Goal: Task Accomplishment & Management: Complete application form

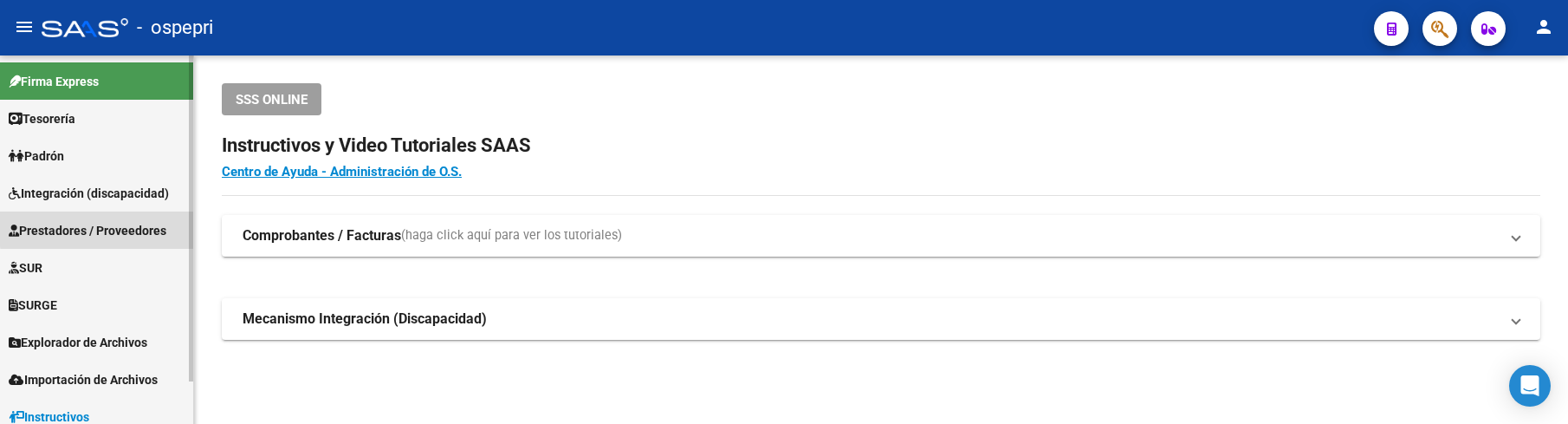
click at [132, 226] on span "Prestadores / Proveedores" at bounding box center [87, 230] width 157 height 19
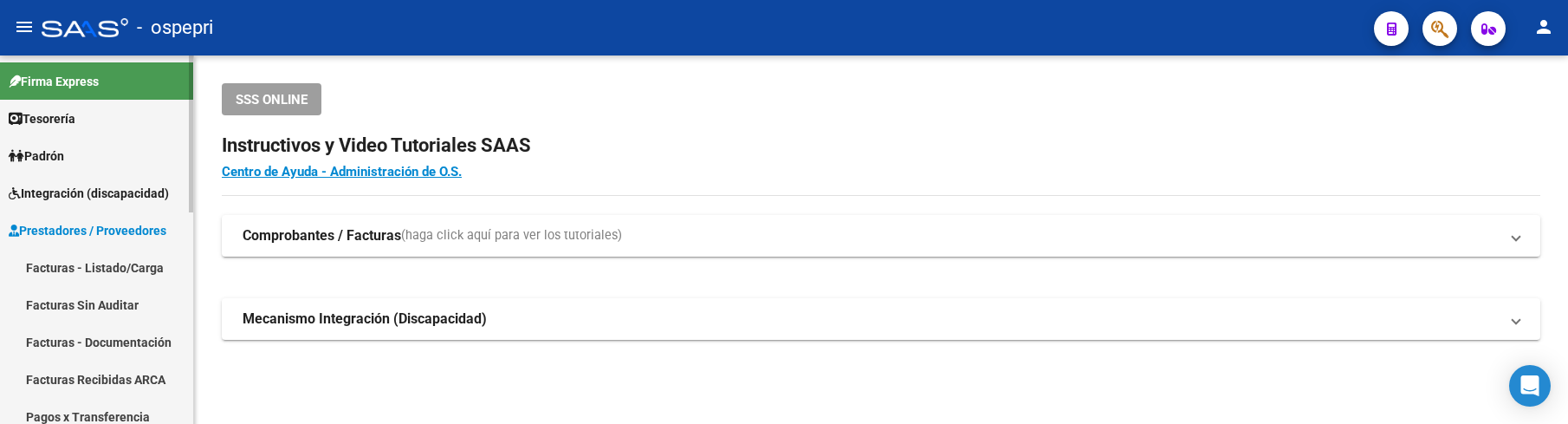
click at [128, 267] on link "Facturas - Listado/Carga" at bounding box center [96, 266] width 193 height 37
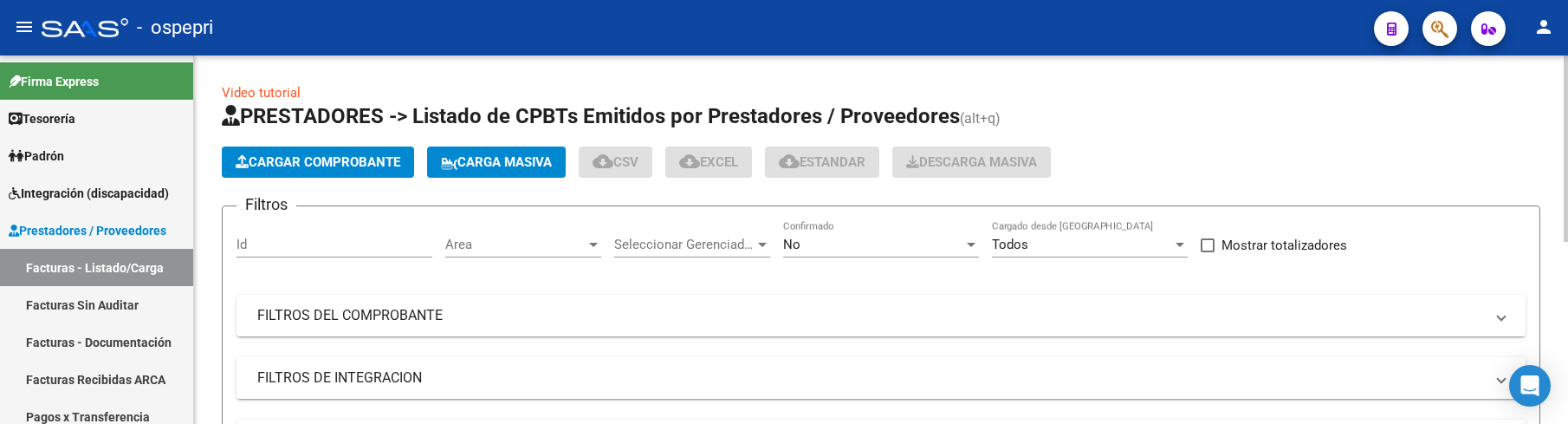
click at [952, 325] on mat-expansion-panel-header "FILTROS DEL COMPROBANTE" at bounding box center [881, 315] width 1289 height 41
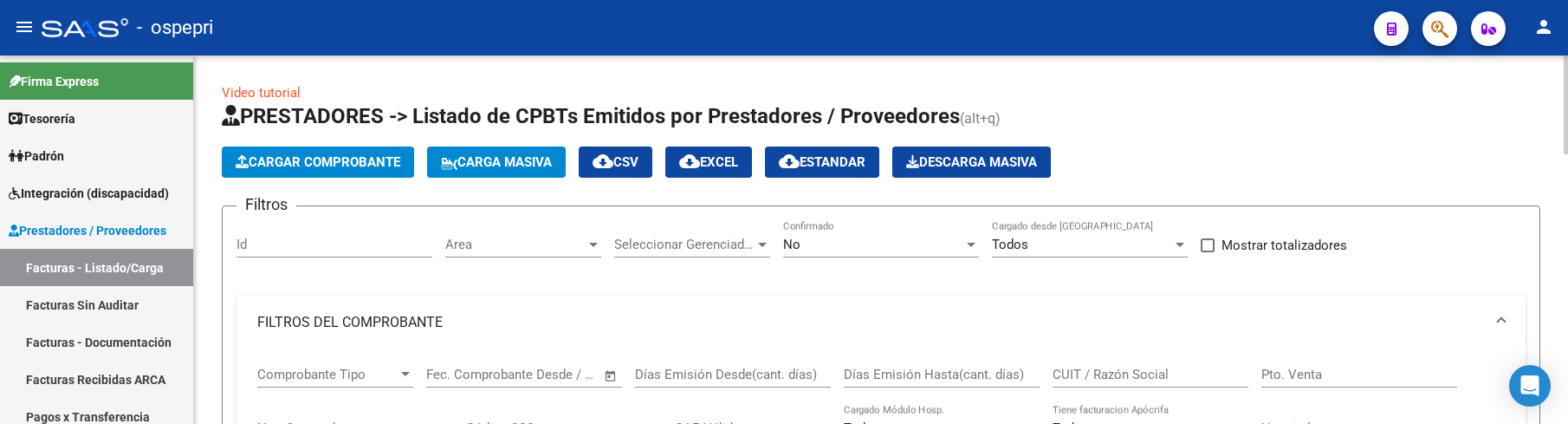
click at [1152, 373] on input "CUIT / Razón Social" at bounding box center [1151, 374] width 196 height 15
click at [1150, 373] on input "CUIT / Razón Social" at bounding box center [1151, 374] width 196 height 15
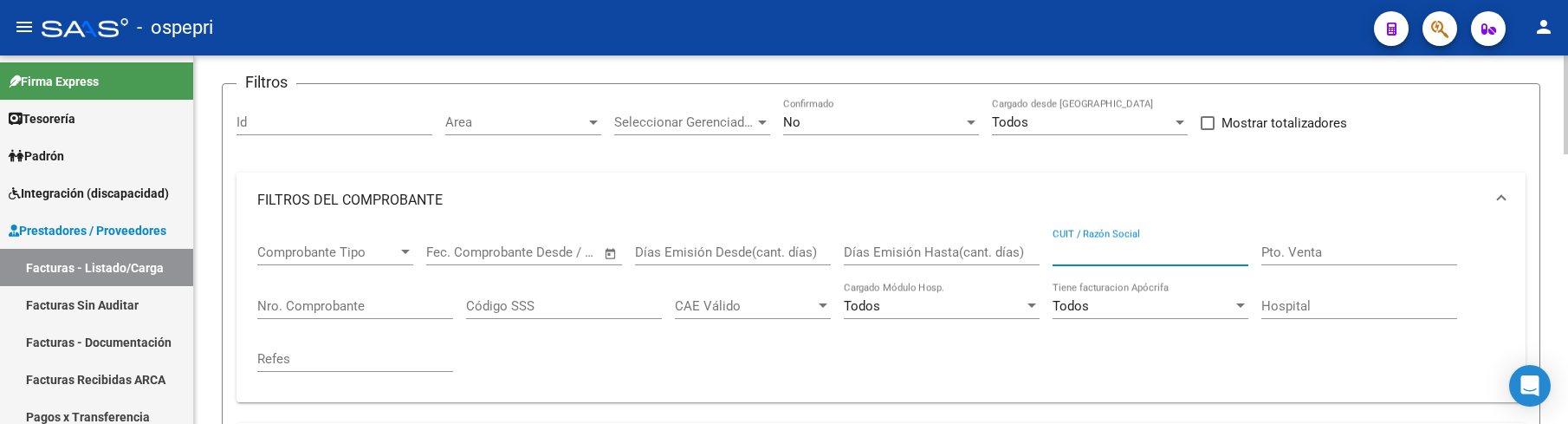
scroll to position [174, 0]
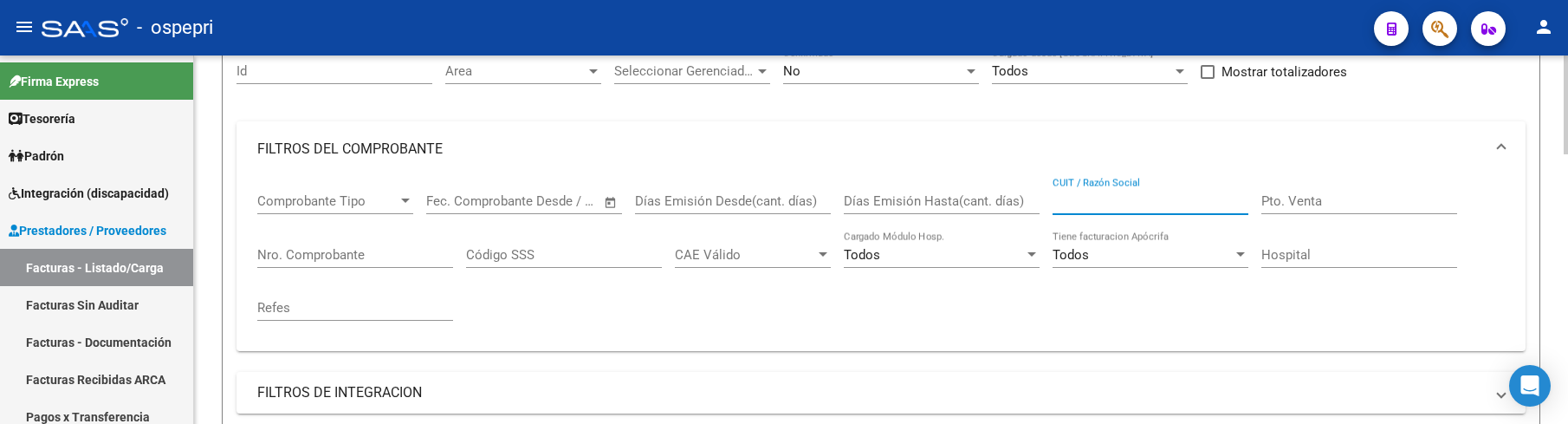
click at [1062, 194] on input "CUIT / Razón Social" at bounding box center [1151, 201] width 196 height 15
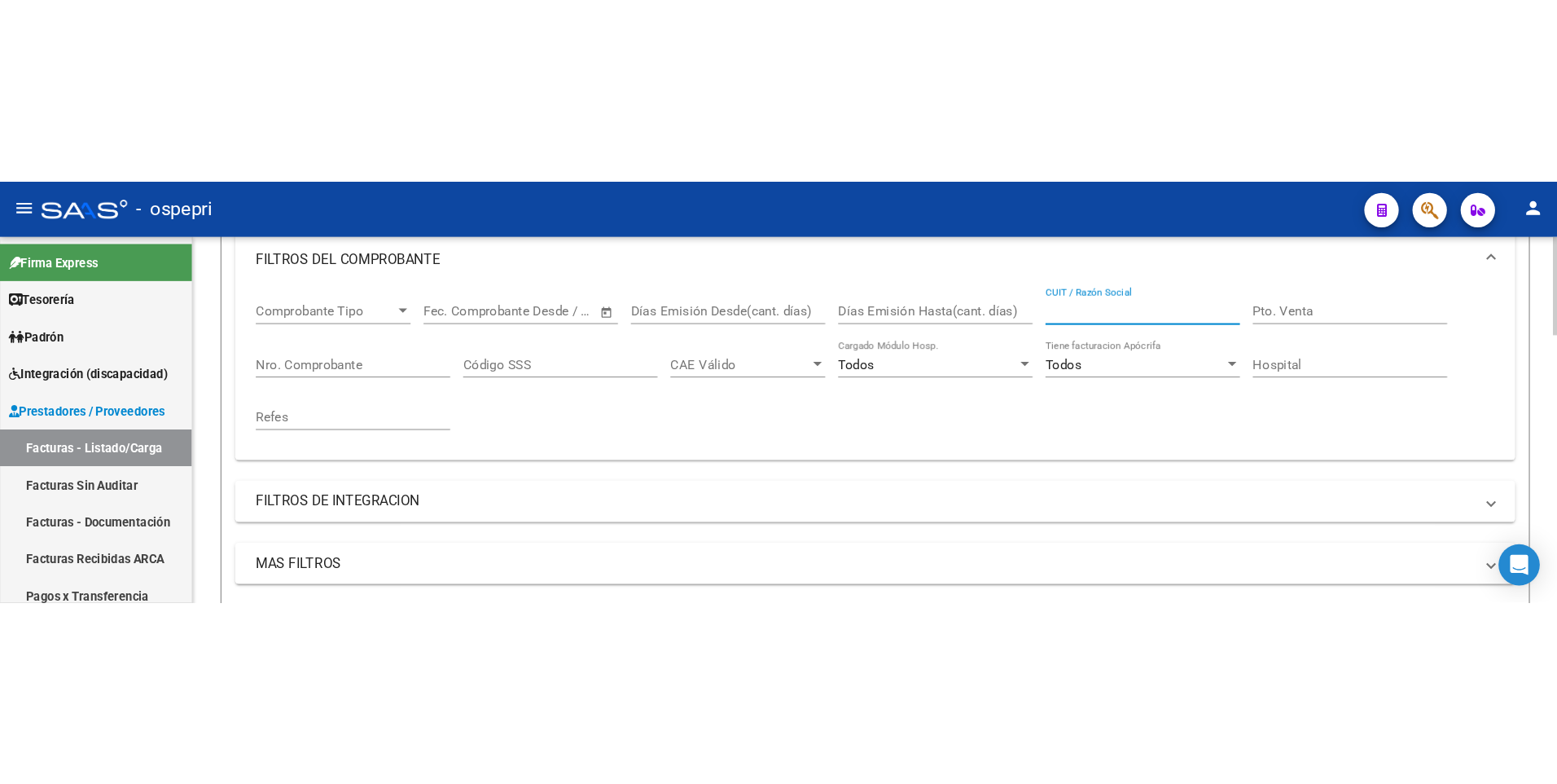
scroll to position [227, 0]
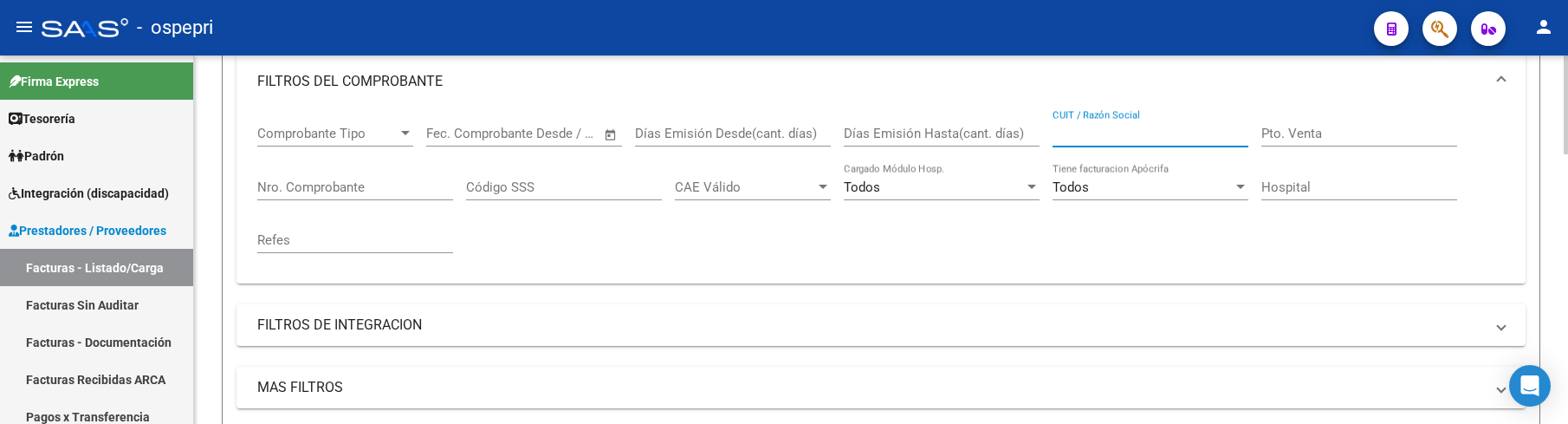
click at [1564, 155] on div at bounding box center [1565, 171] width 4 height 99
click at [1066, 123] on div "CUIT / Razón Social" at bounding box center [1151, 127] width 196 height 37
click at [1066, 131] on input "CUIT / Razón Social" at bounding box center [1151, 133] width 196 height 15
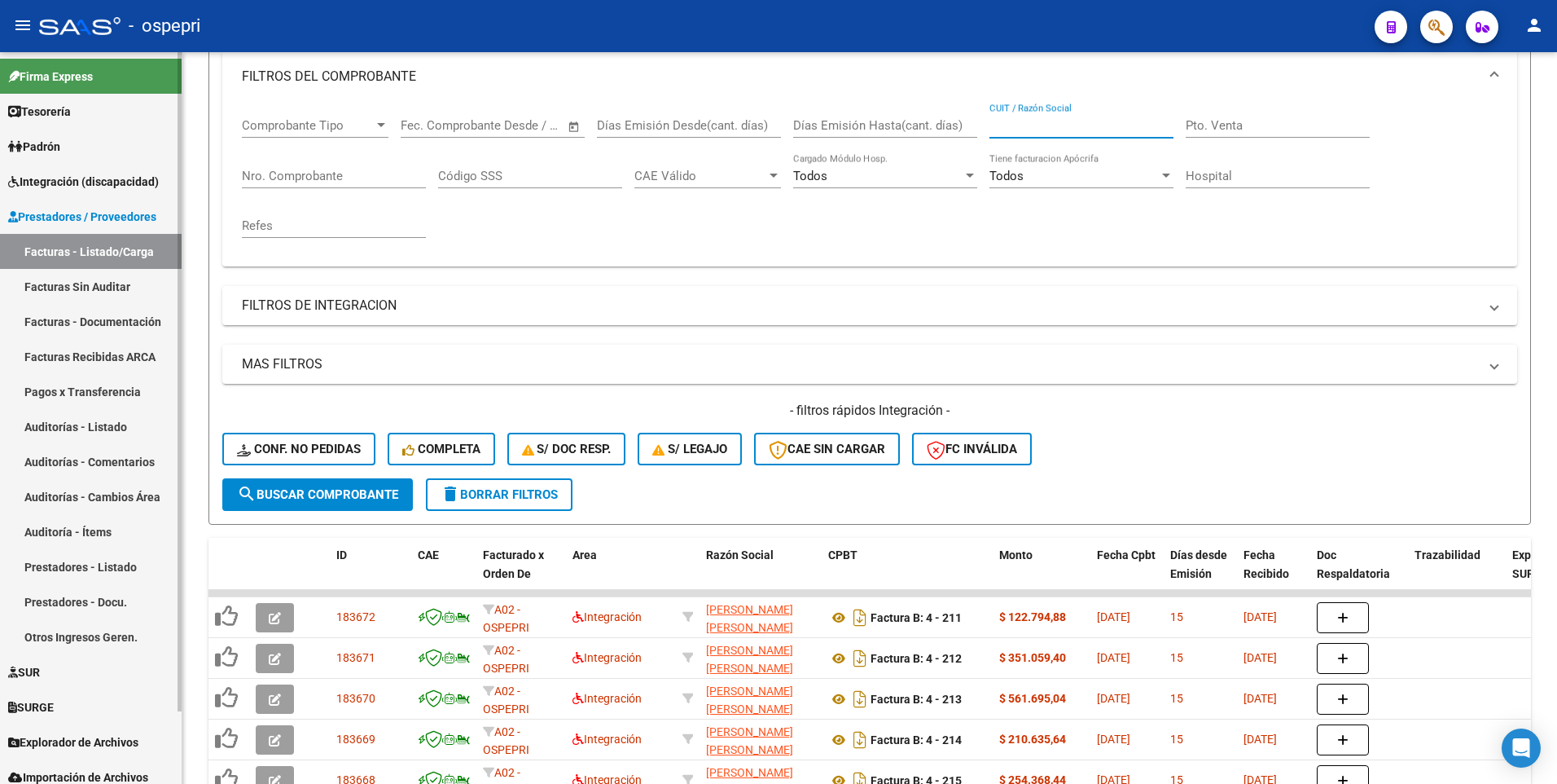
click at [146, 243] on link "Facturas - Listado/Carga" at bounding box center [90, 250] width 182 height 35
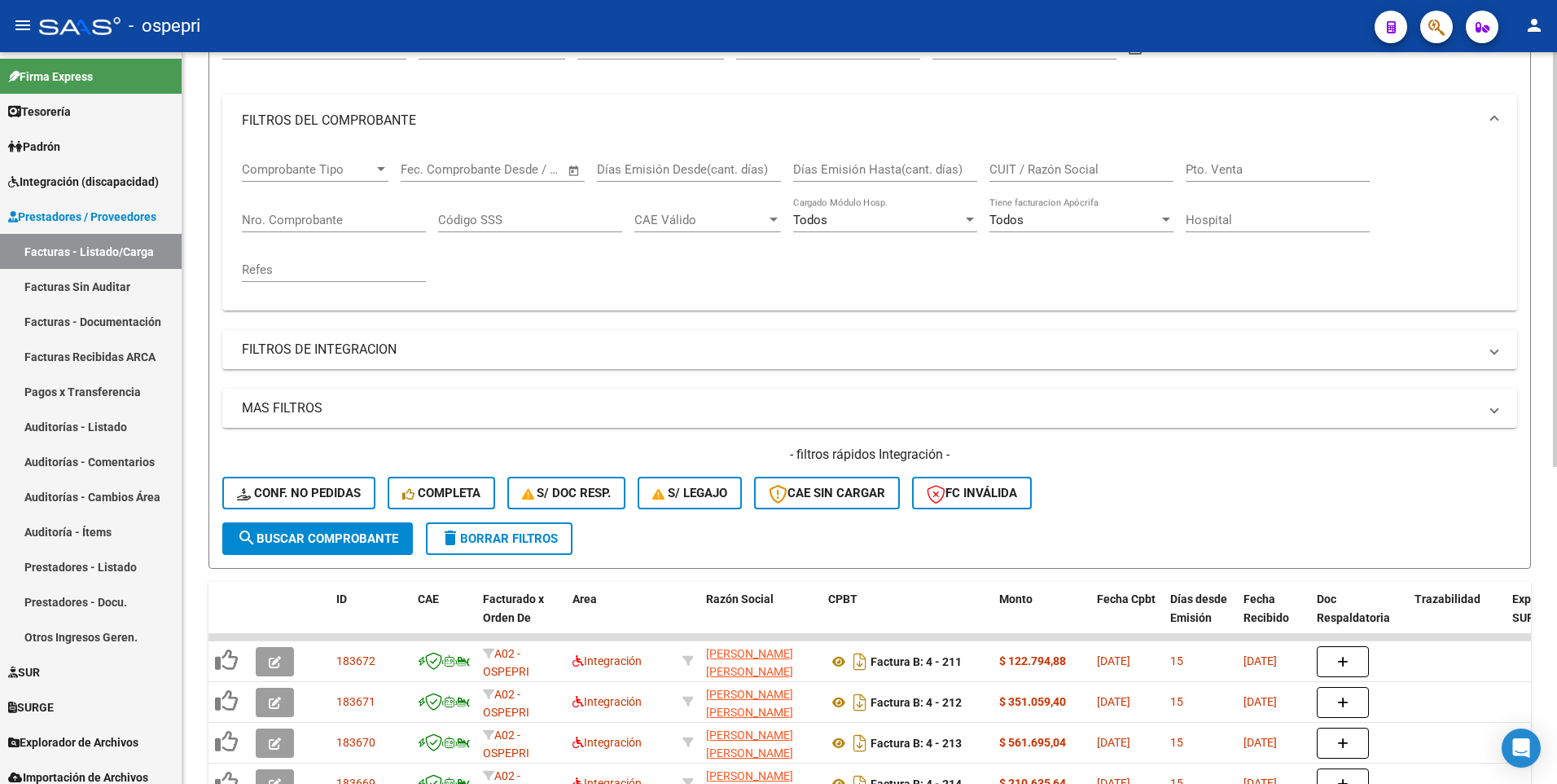
scroll to position [145, 0]
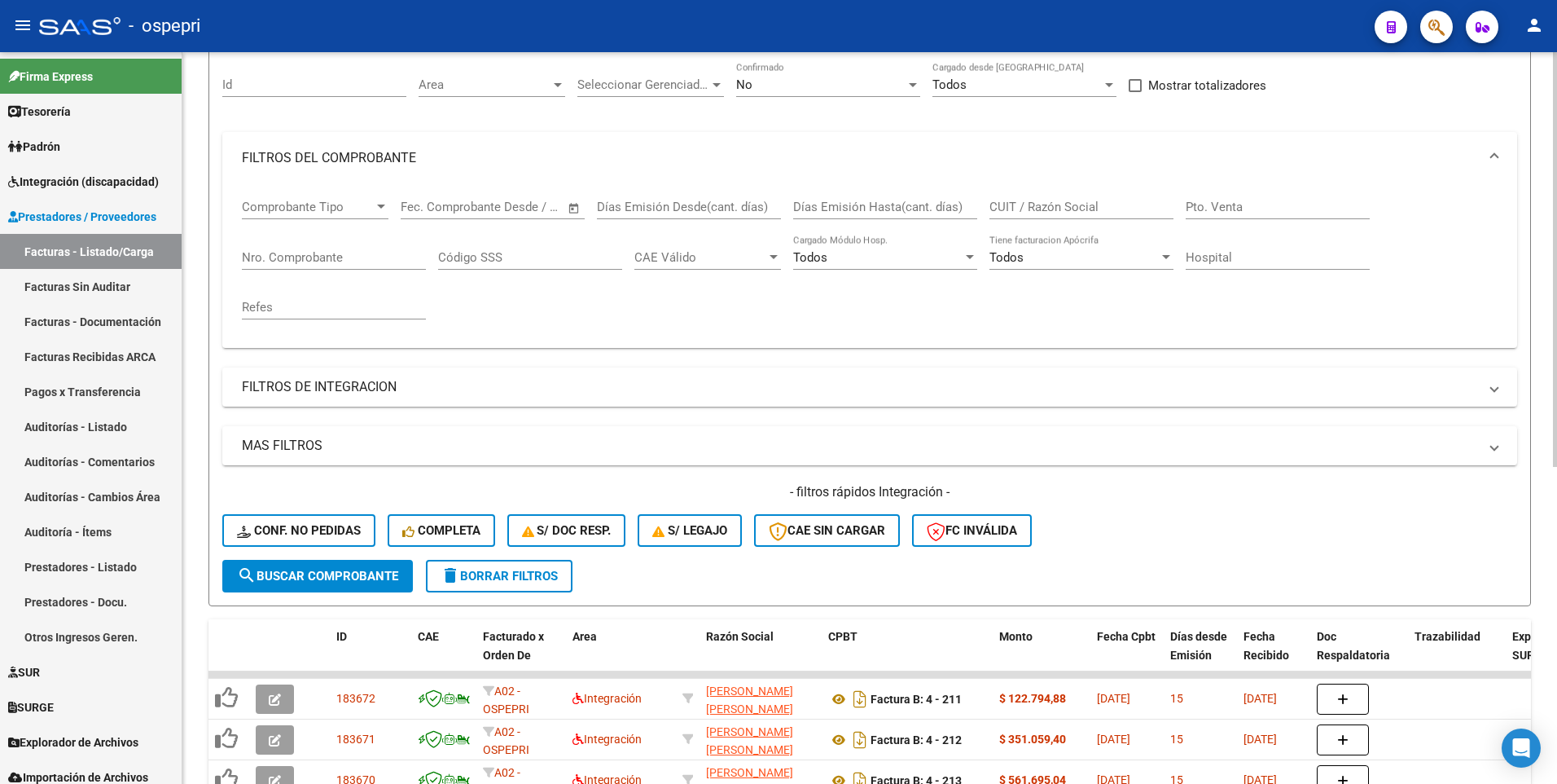
click at [1022, 206] on input "CUIT / Razón Social" at bounding box center [1082, 206] width 184 height 14
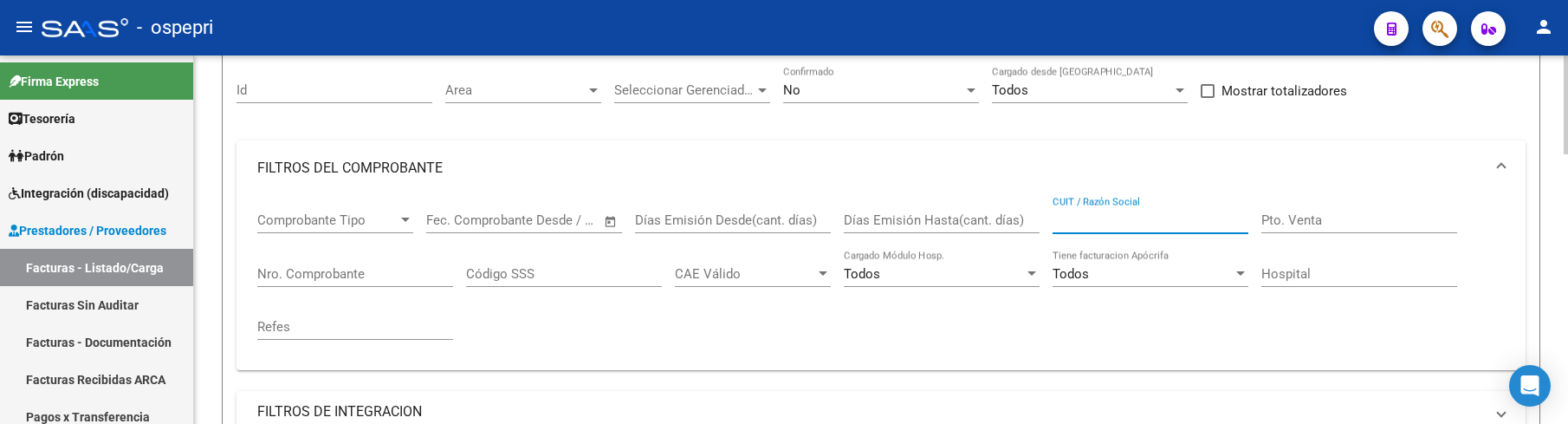
click at [1129, 218] on input "CUIT / Razón Social" at bounding box center [1151, 220] width 196 height 15
click at [1066, 215] on input "CUIT / Razón Social" at bounding box center [1151, 220] width 196 height 15
click at [1094, 221] on input "CUIT / Razón Social" at bounding box center [1151, 220] width 196 height 15
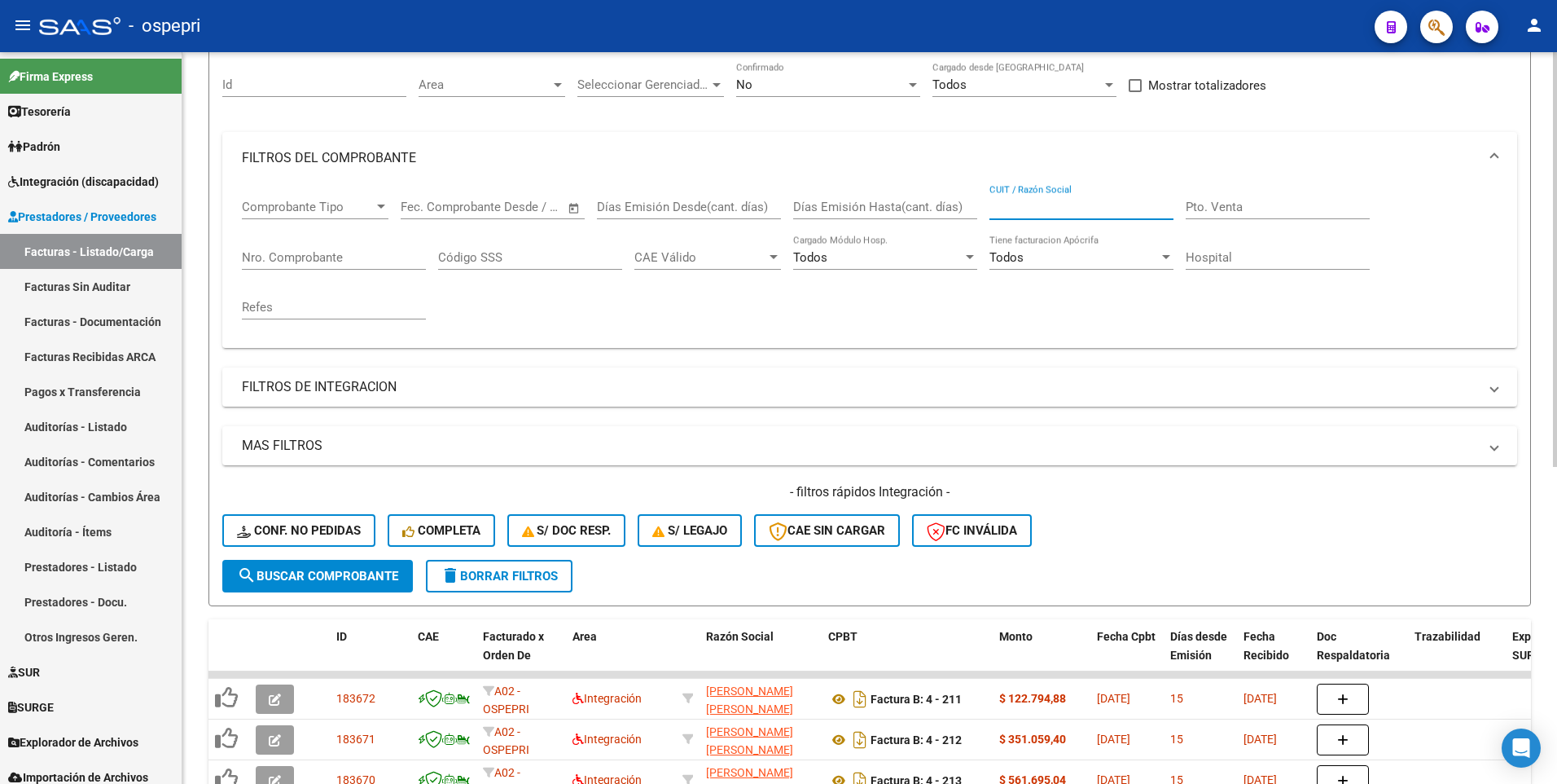
click at [1048, 204] on input "CUIT / Razón Social" at bounding box center [1082, 206] width 184 height 14
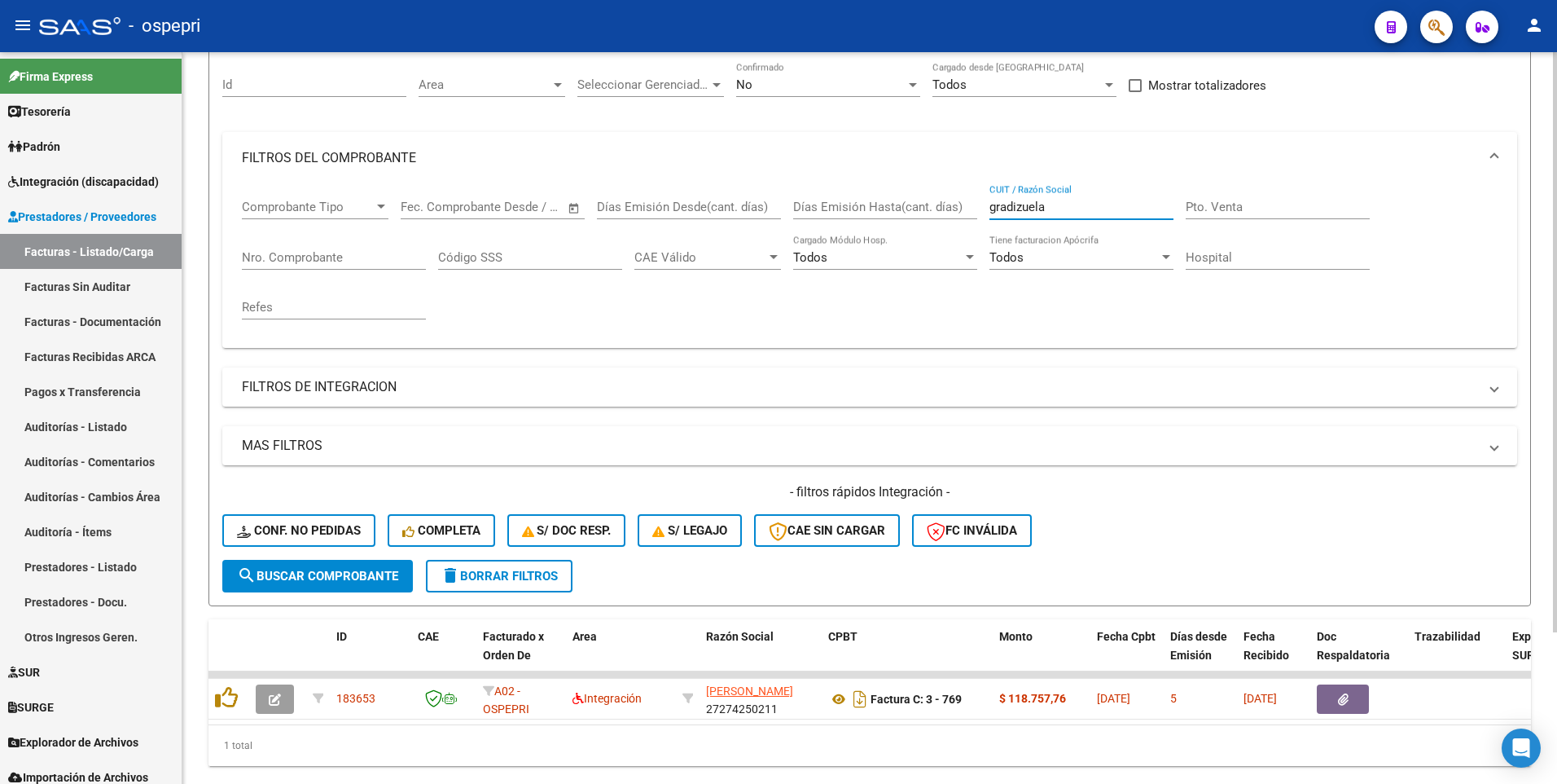
type input "gradizuela"
click at [1177, 397] on div "- filtros rápidos Integración - Conf. no pedidas Completa S/ Doc Resp. S/ legaj…" at bounding box center [869, 521] width 1295 height 77
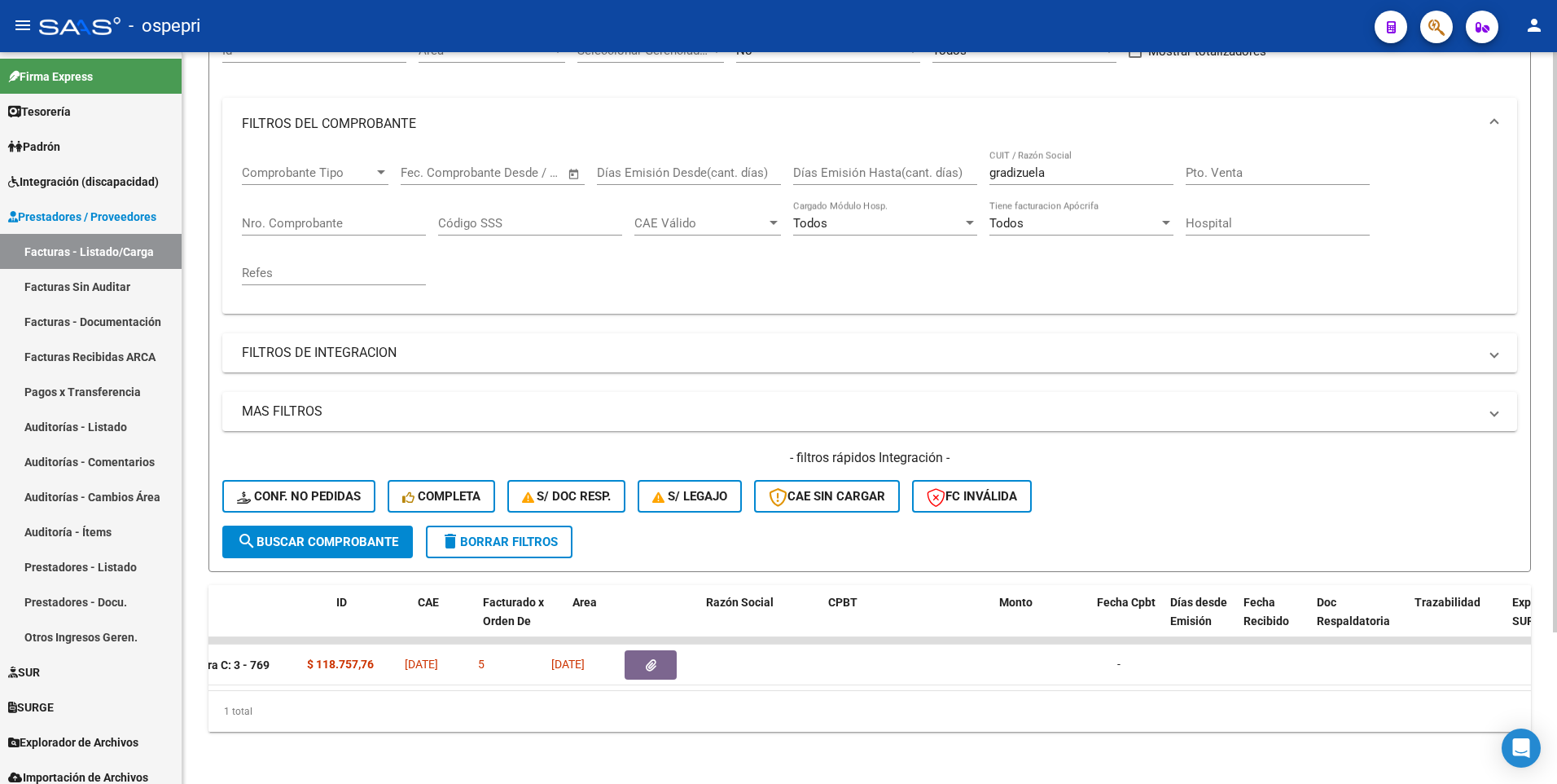
scroll to position [0, 0]
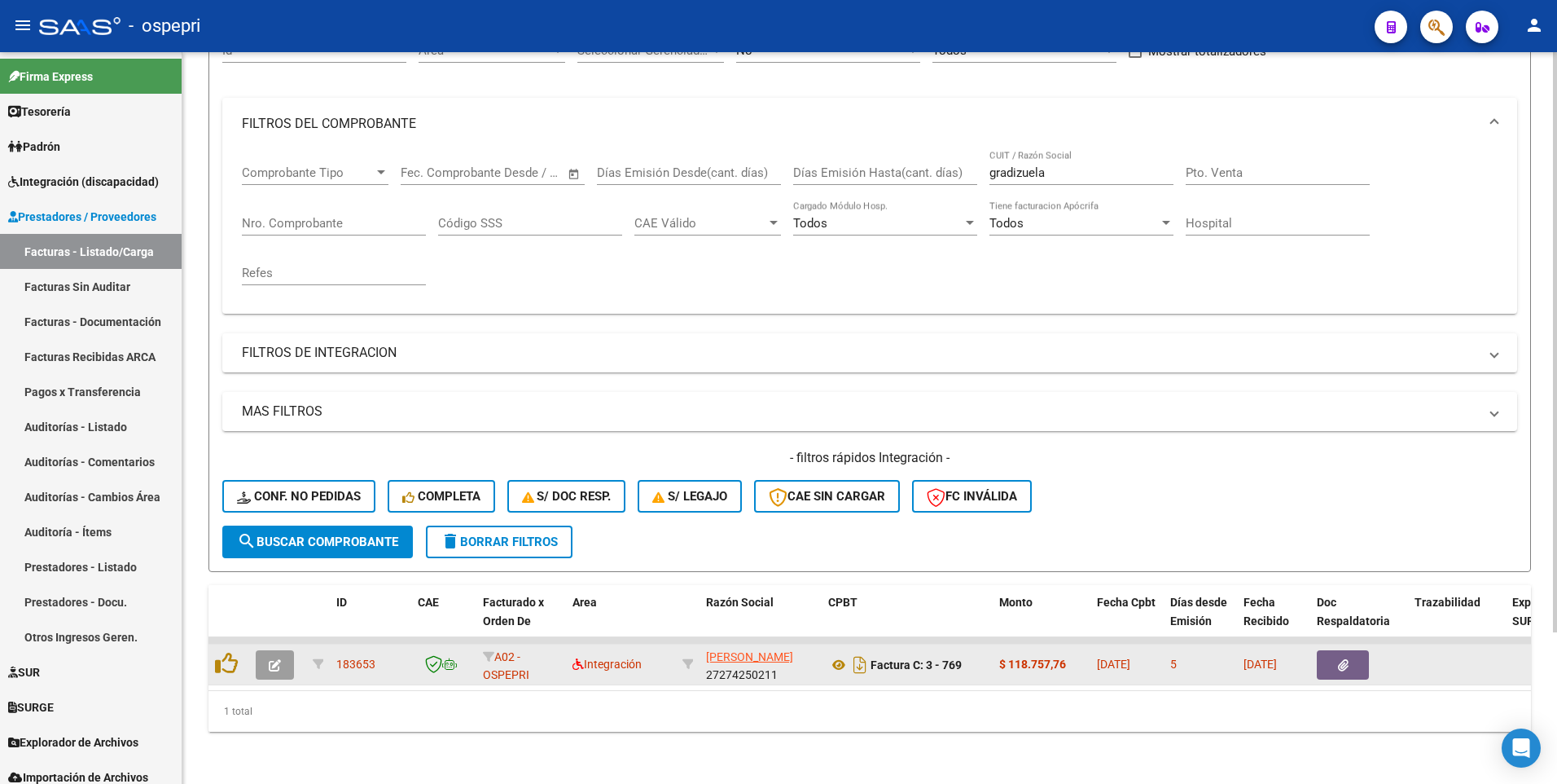
click at [279, 397] on icon "button" at bounding box center [275, 665] width 12 height 12
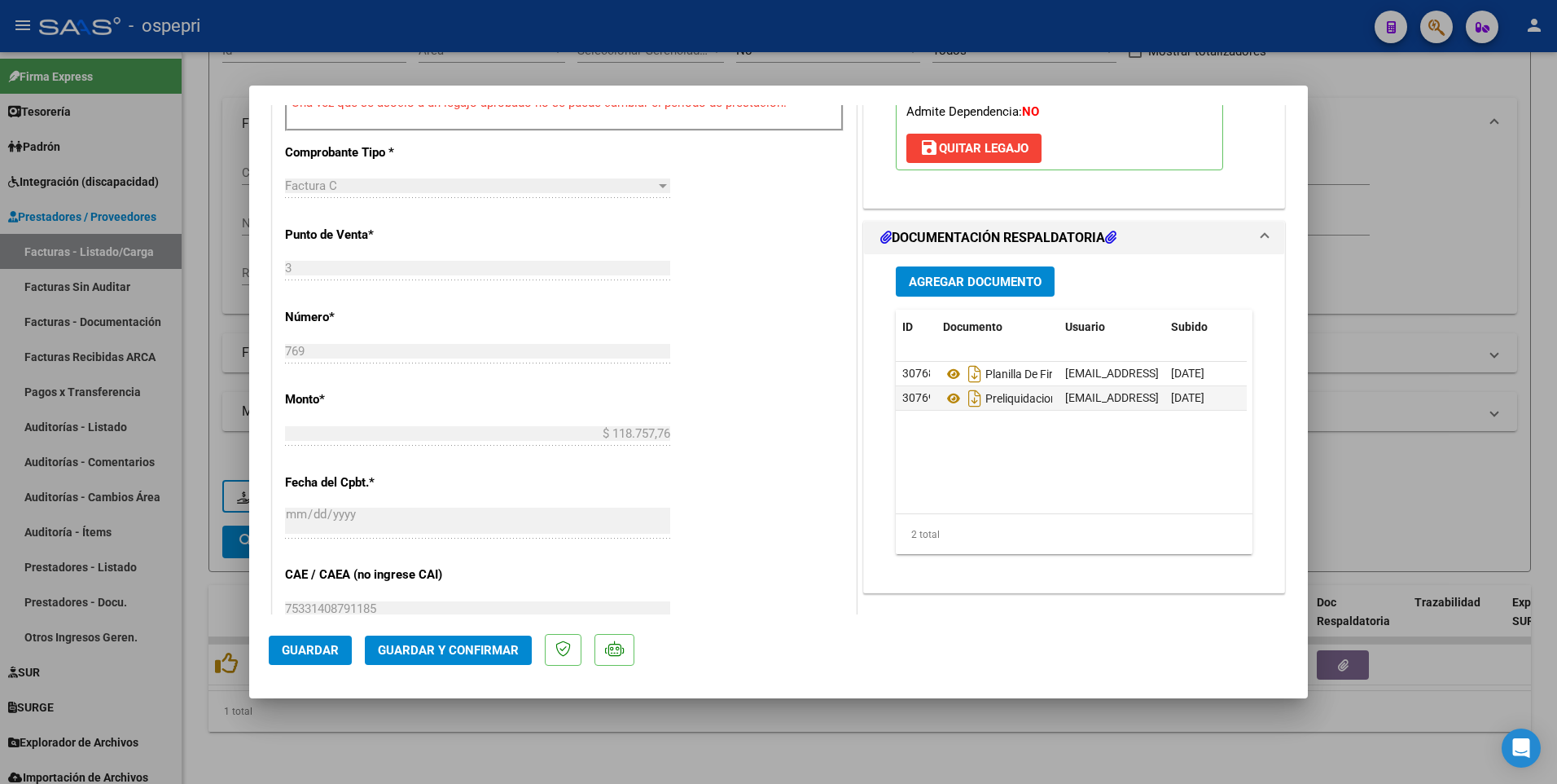
scroll to position [651, 0]
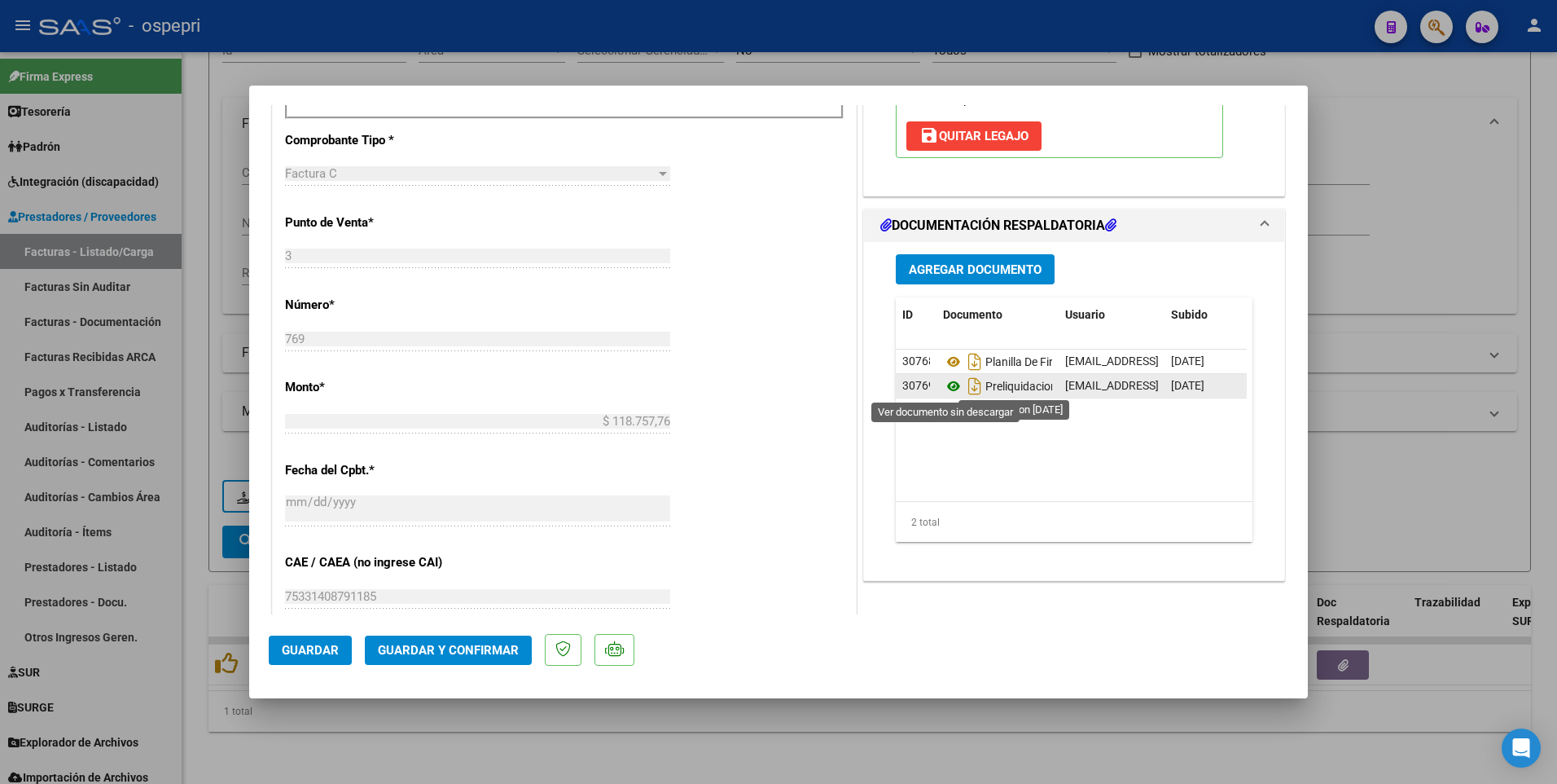
click at [946, 389] on icon at bounding box center [953, 386] width 21 height 19
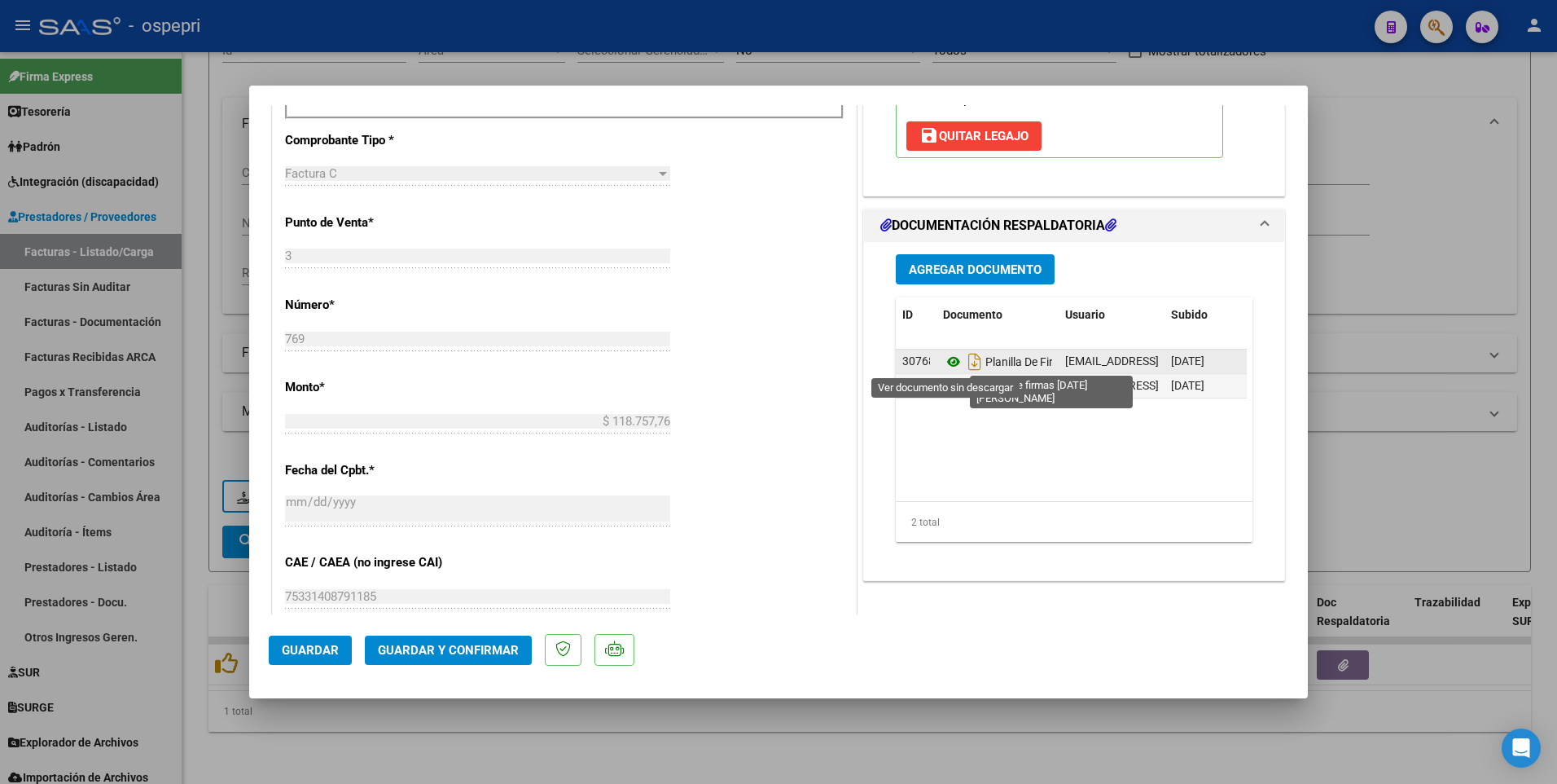
click at [943, 363] on icon at bounding box center [953, 361] width 21 height 19
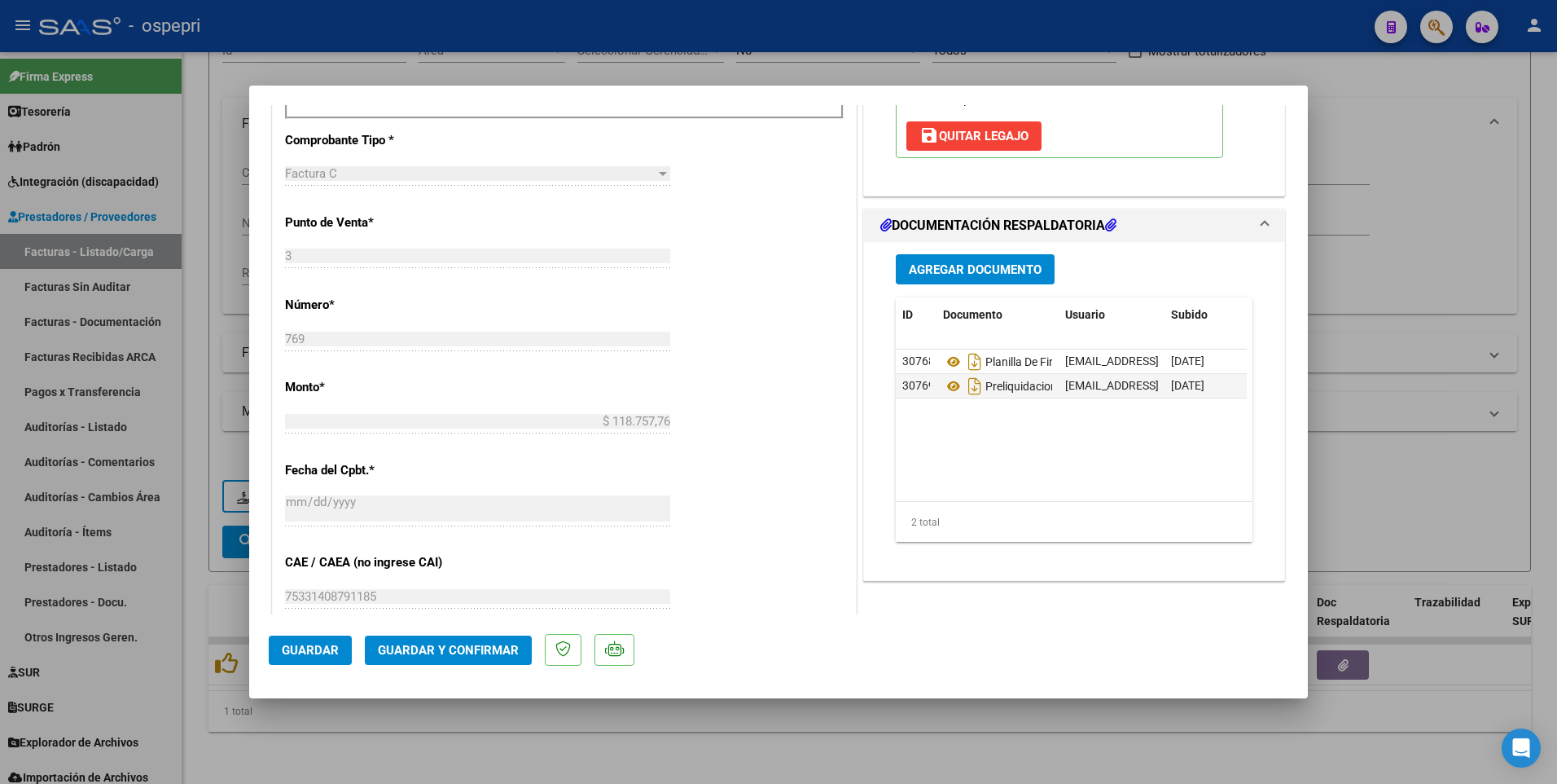
click at [1423, 397] on div at bounding box center [778, 392] width 1557 height 784
type input "$ 0,00"
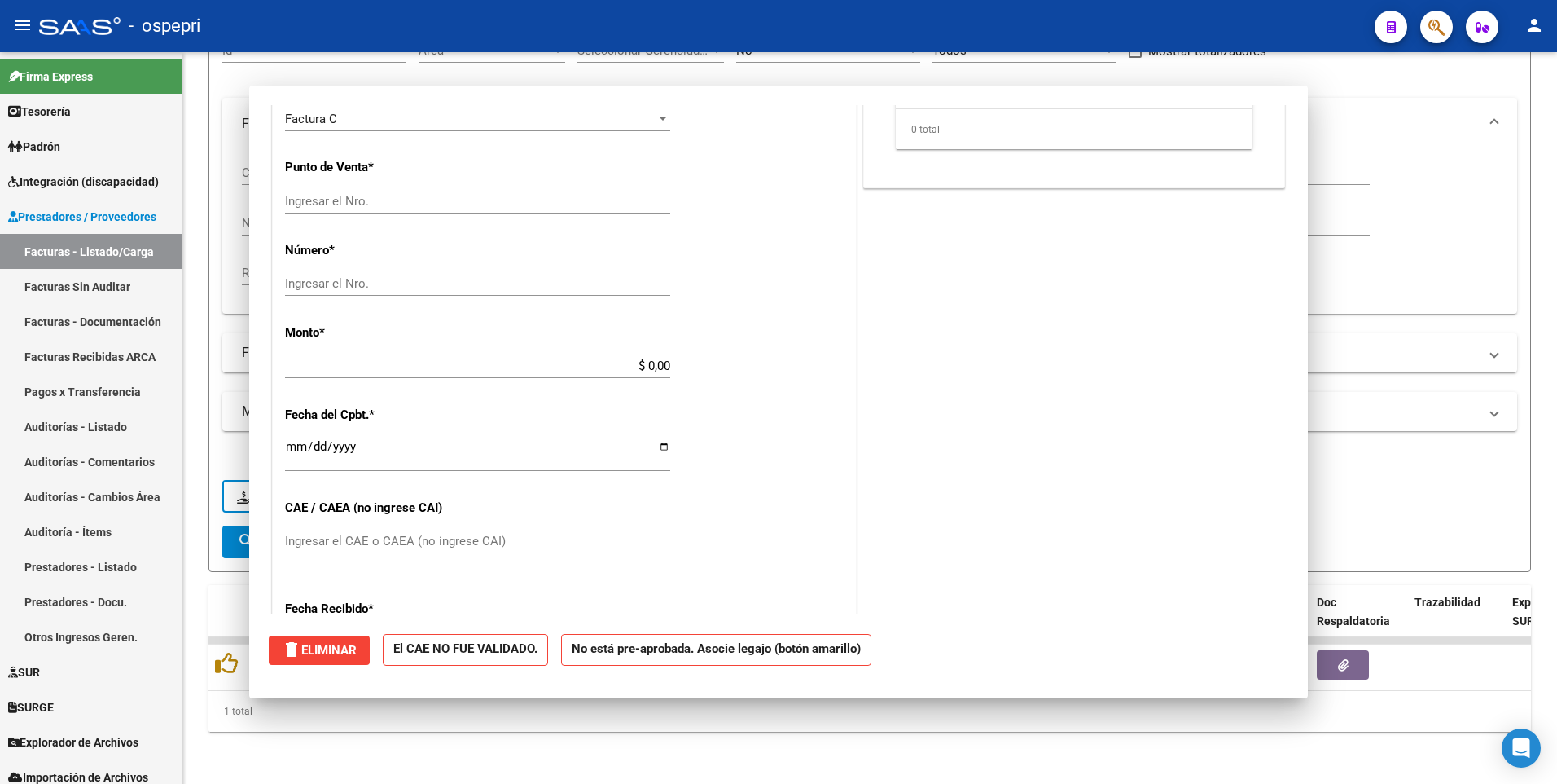
scroll to position [0, 0]
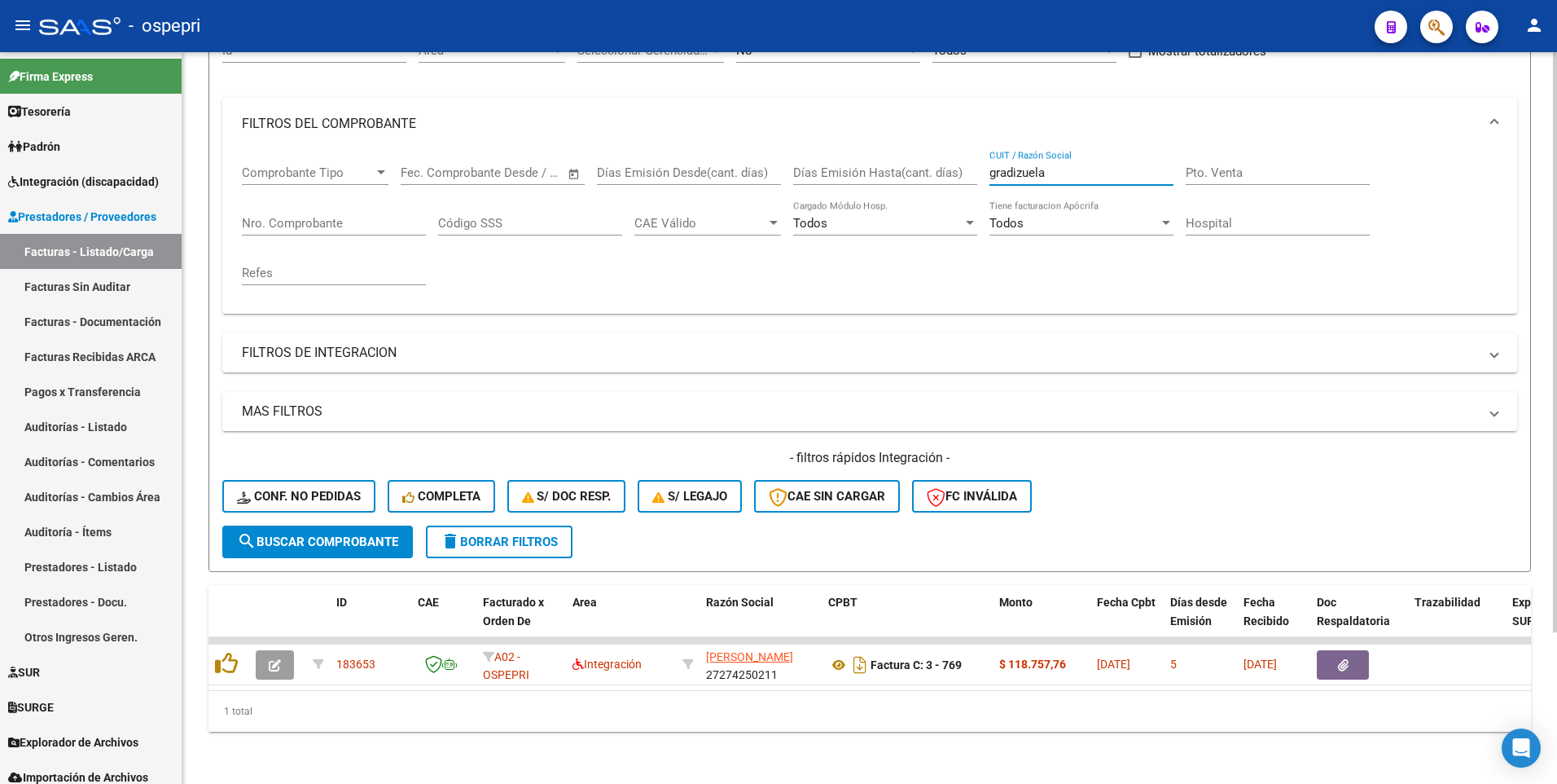
drag, startPoint x: 1063, startPoint y: 166, endPoint x: 982, endPoint y: 161, distance: 81.2
click at [982, 161] on div "Comprobante Tipo Comprobante Tipo Start date – End date Fec. Comprobante Desde …" at bounding box center [869, 225] width 1256 height 151
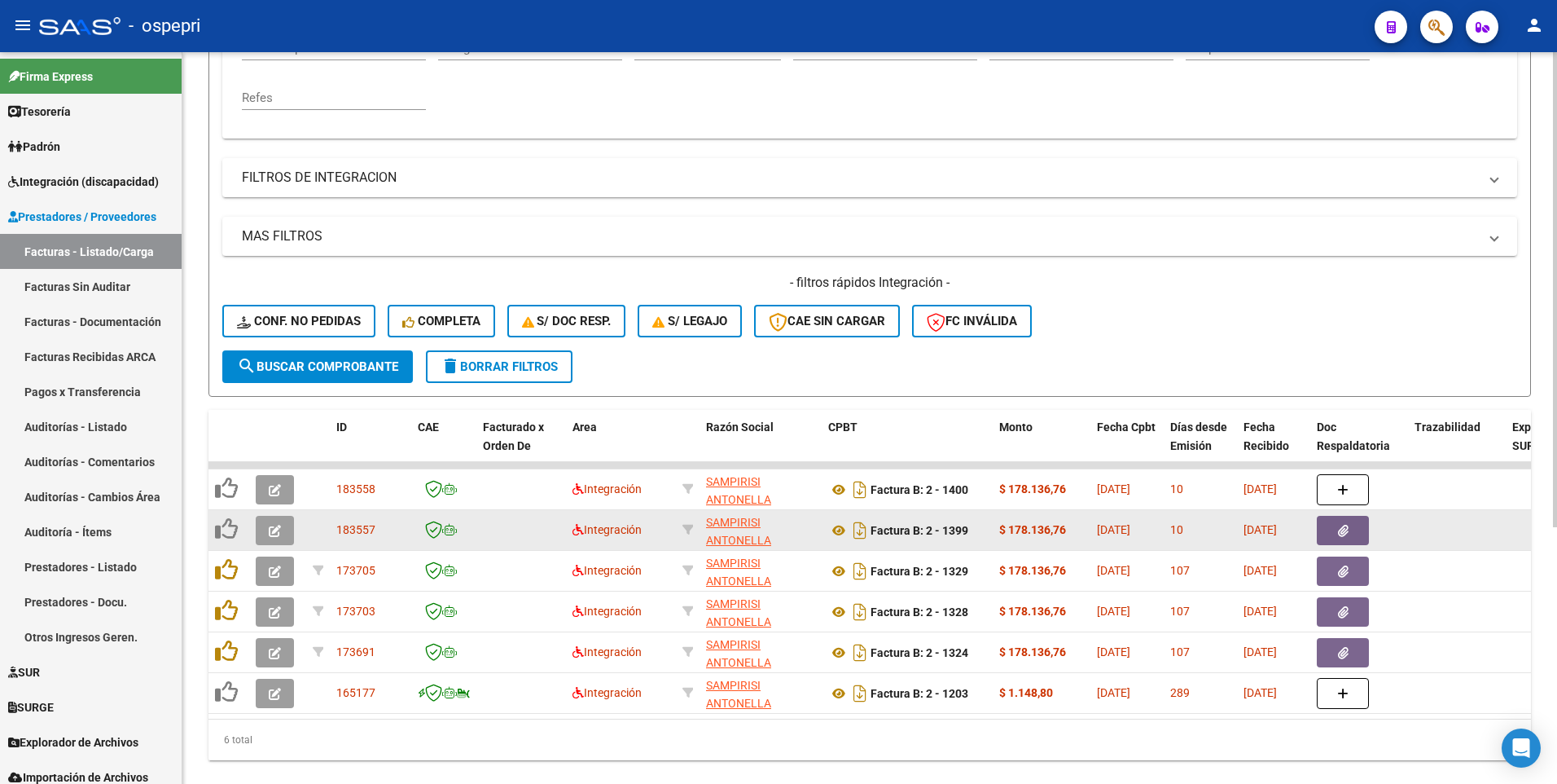
type input "sampirisi"
click at [279, 397] on icon "button" at bounding box center [275, 530] width 12 height 12
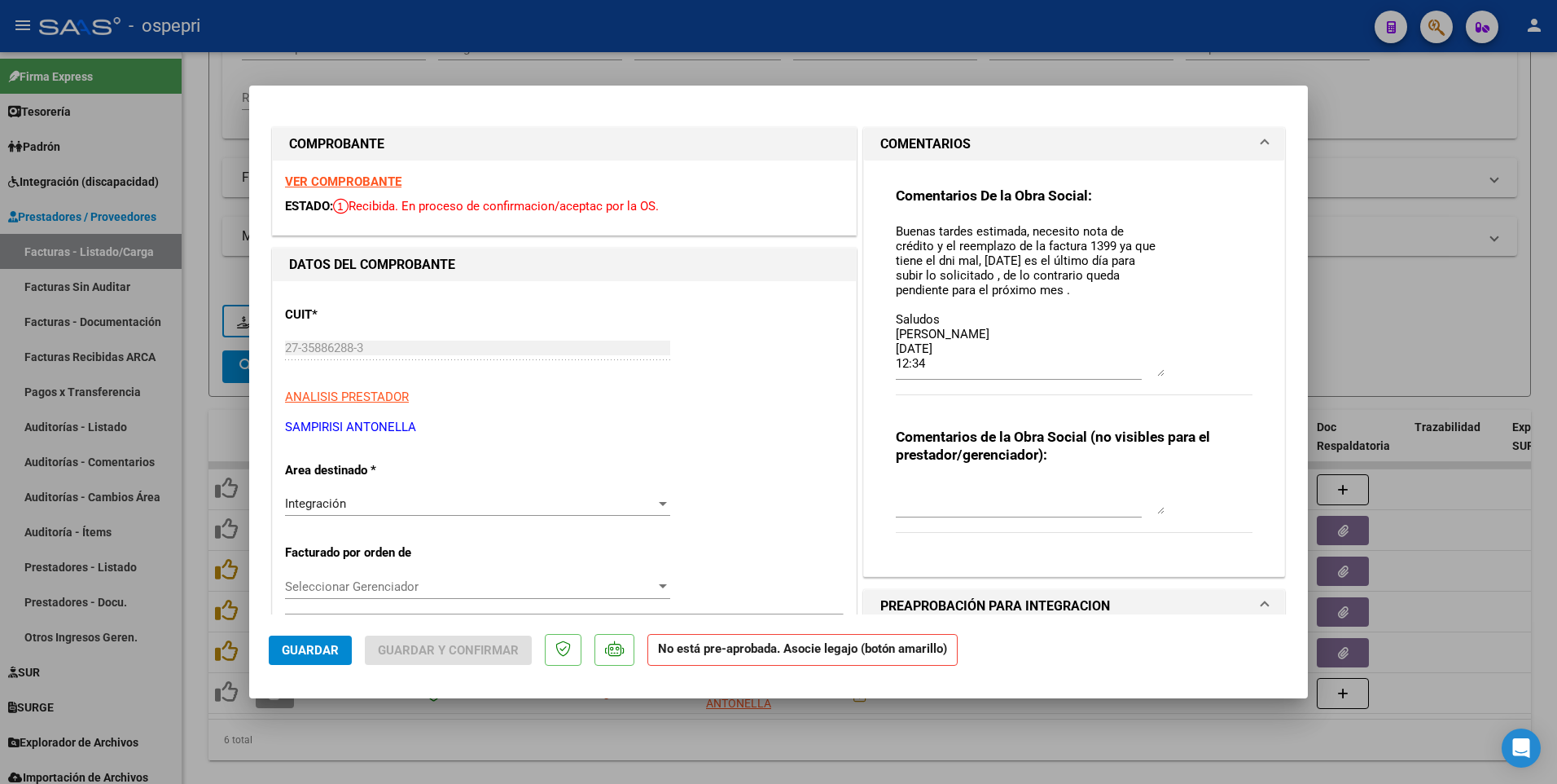
drag, startPoint x: 1154, startPoint y: 254, endPoint x: 1148, endPoint y: 376, distance: 122.1
click at [1148, 376] on textarea "Buenas tardes estimada, necesito nota de crédito y el reemplazo de la factura 1…" at bounding box center [1030, 299] width 269 height 154
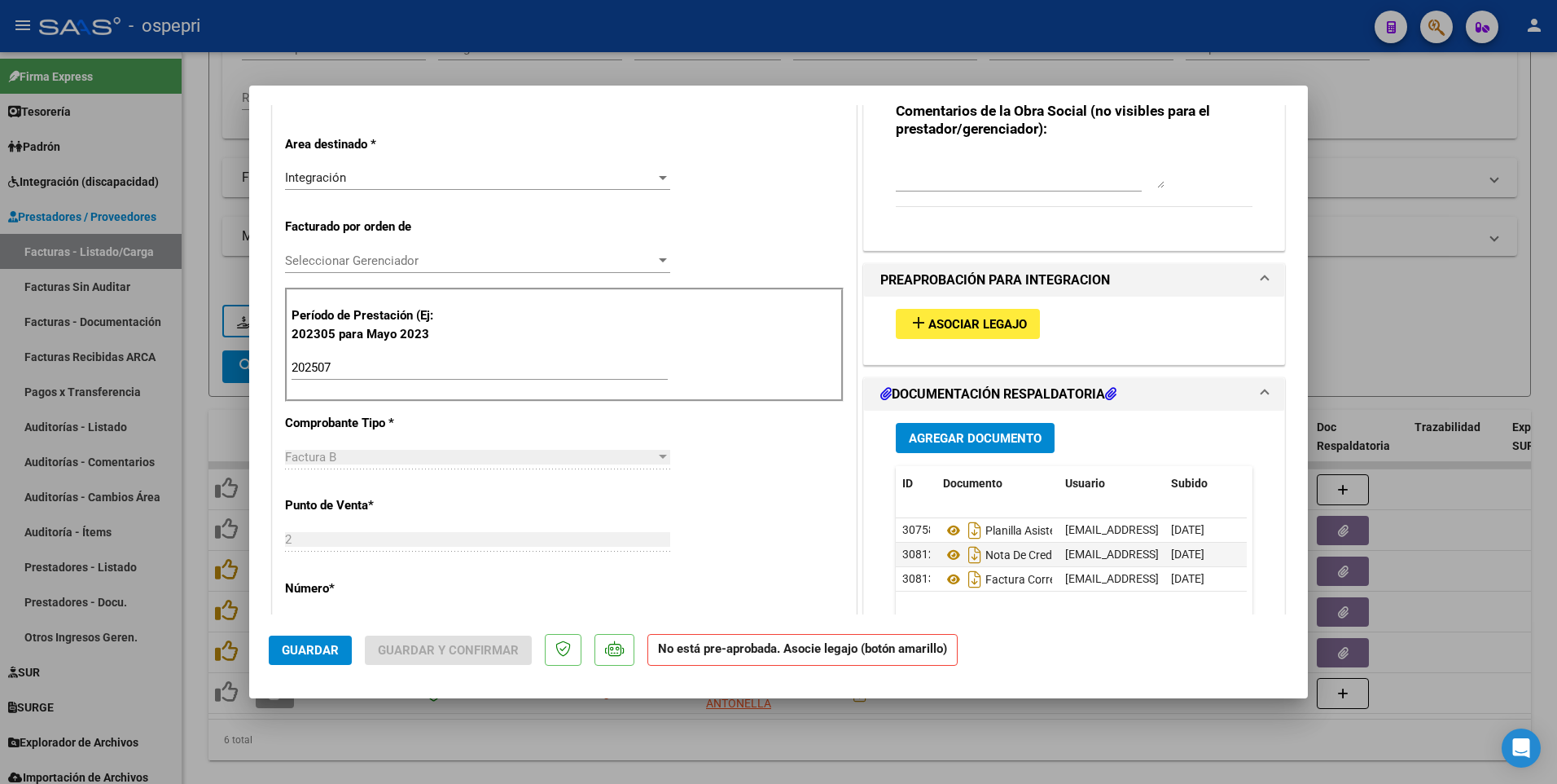
click at [922, 397] on div at bounding box center [778, 392] width 1557 height 784
type input "$ 0,00"
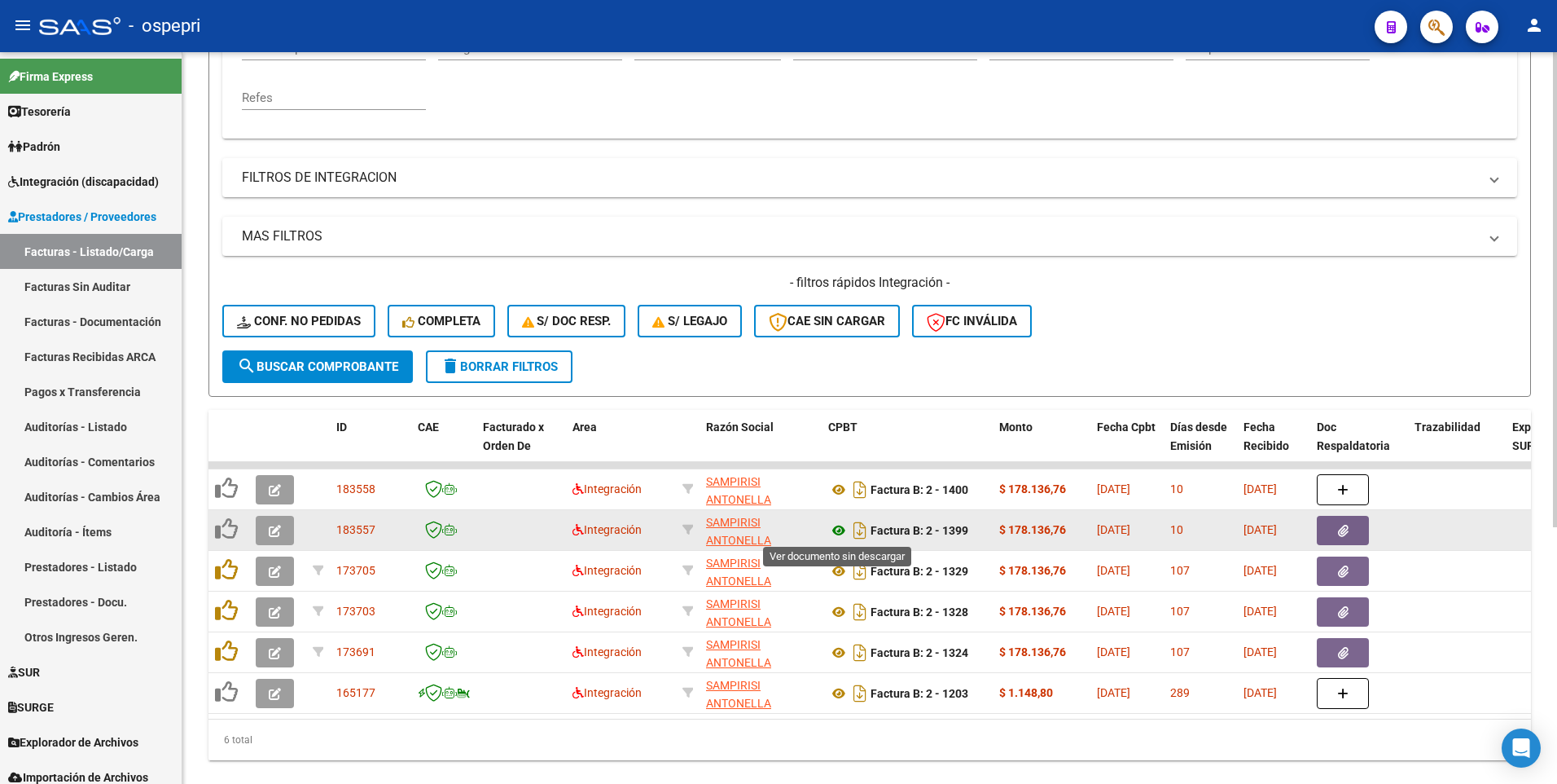
click at [833, 397] on icon at bounding box center [838, 529] width 21 height 19
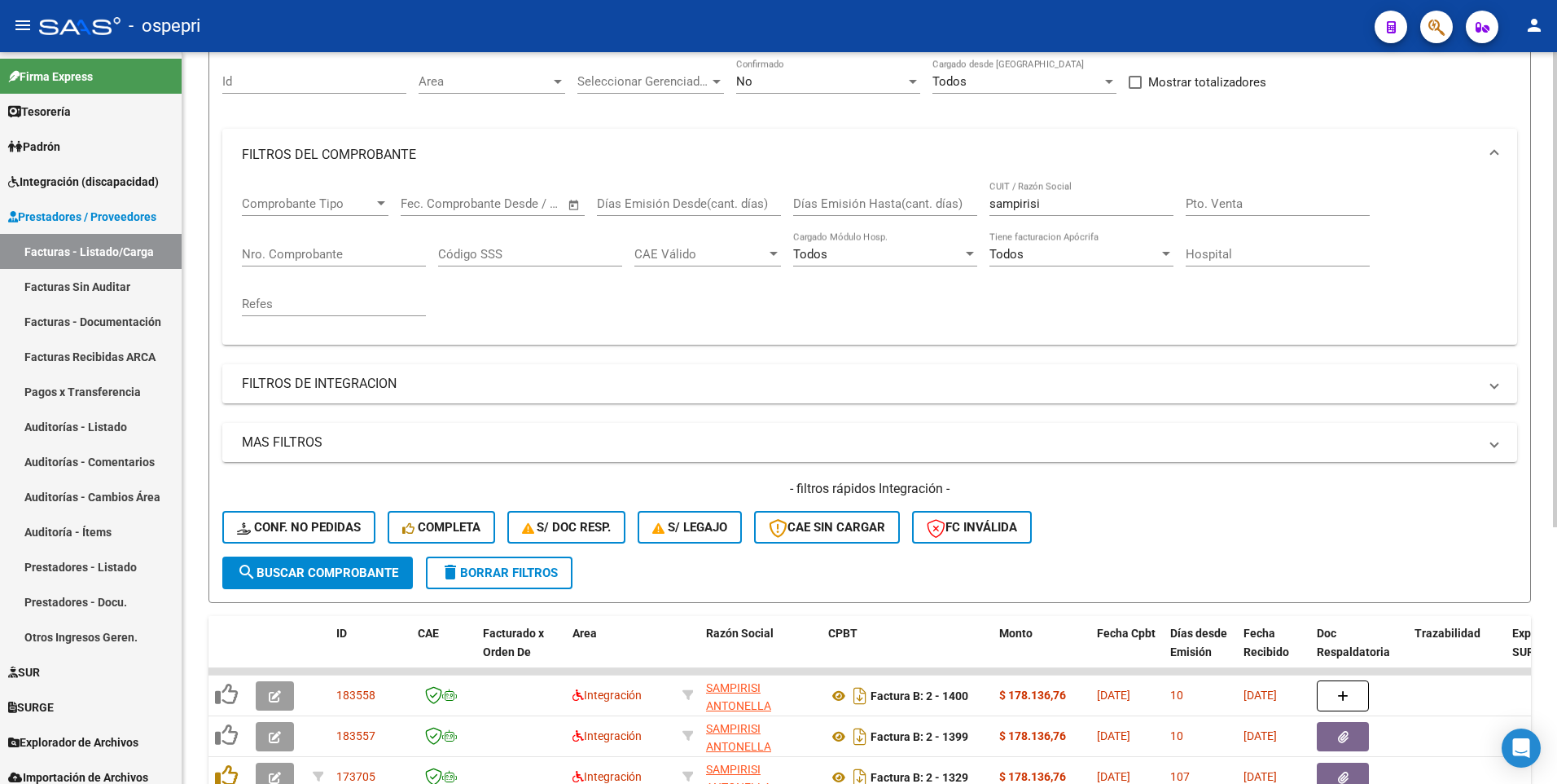
scroll to position [0, 0]
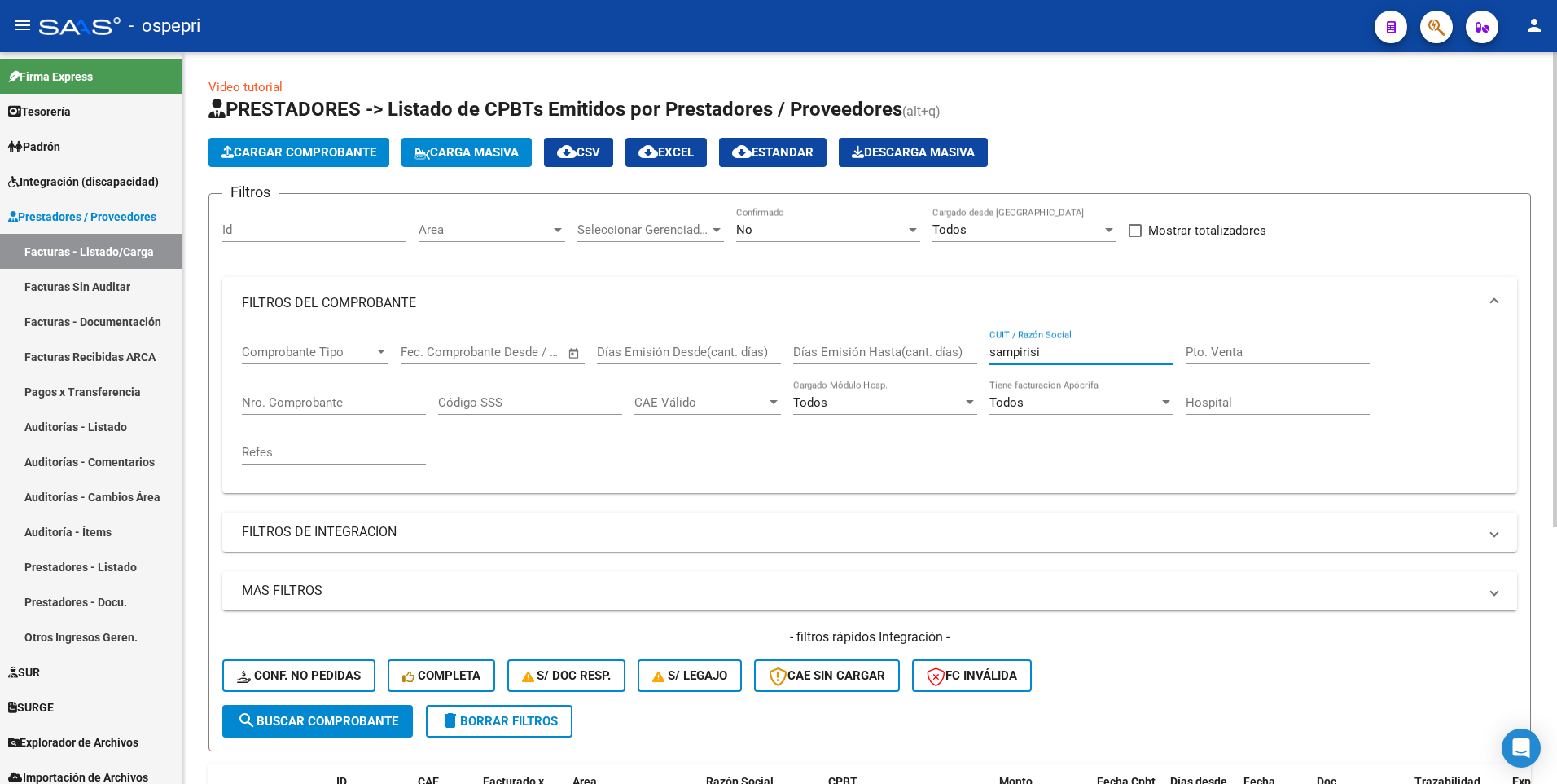
drag, startPoint x: 1082, startPoint y: 354, endPoint x: 969, endPoint y: 353, distance: 113.0
click at [969, 353] on div "Comprobante Tipo Comprobante Tipo Start date – End date Fec. Comprobante Desde …" at bounding box center [869, 404] width 1256 height 151
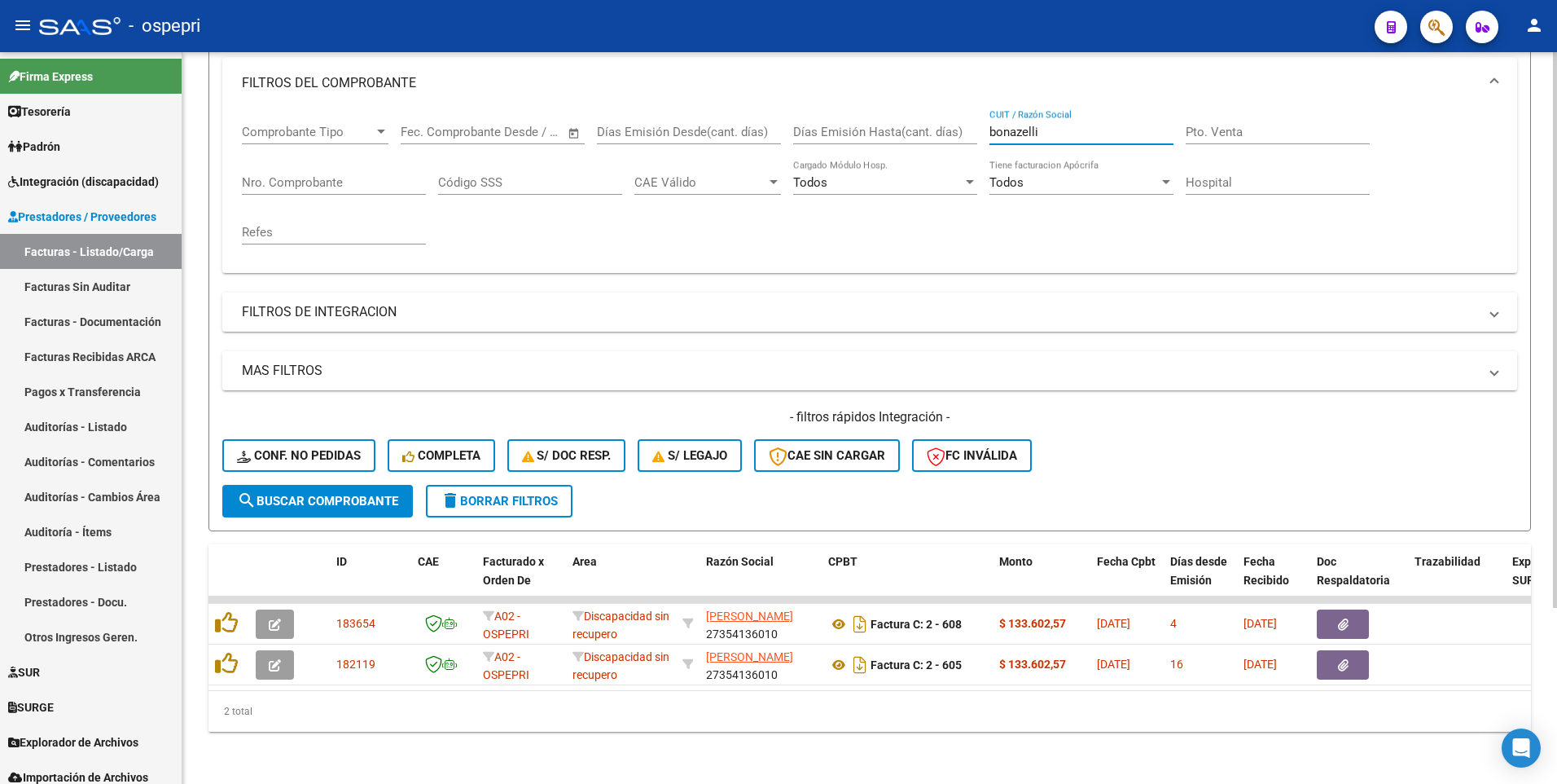
drag, startPoint x: 1050, startPoint y: 123, endPoint x: 898, endPoint y: 115, distance: 152.2
click at [898, 115] on div "Comprobante Tipo Comprobante Tipo Start date – End date Fec. Comprobante Desde …" at bounding box center [869, 184] width 1256 height 151
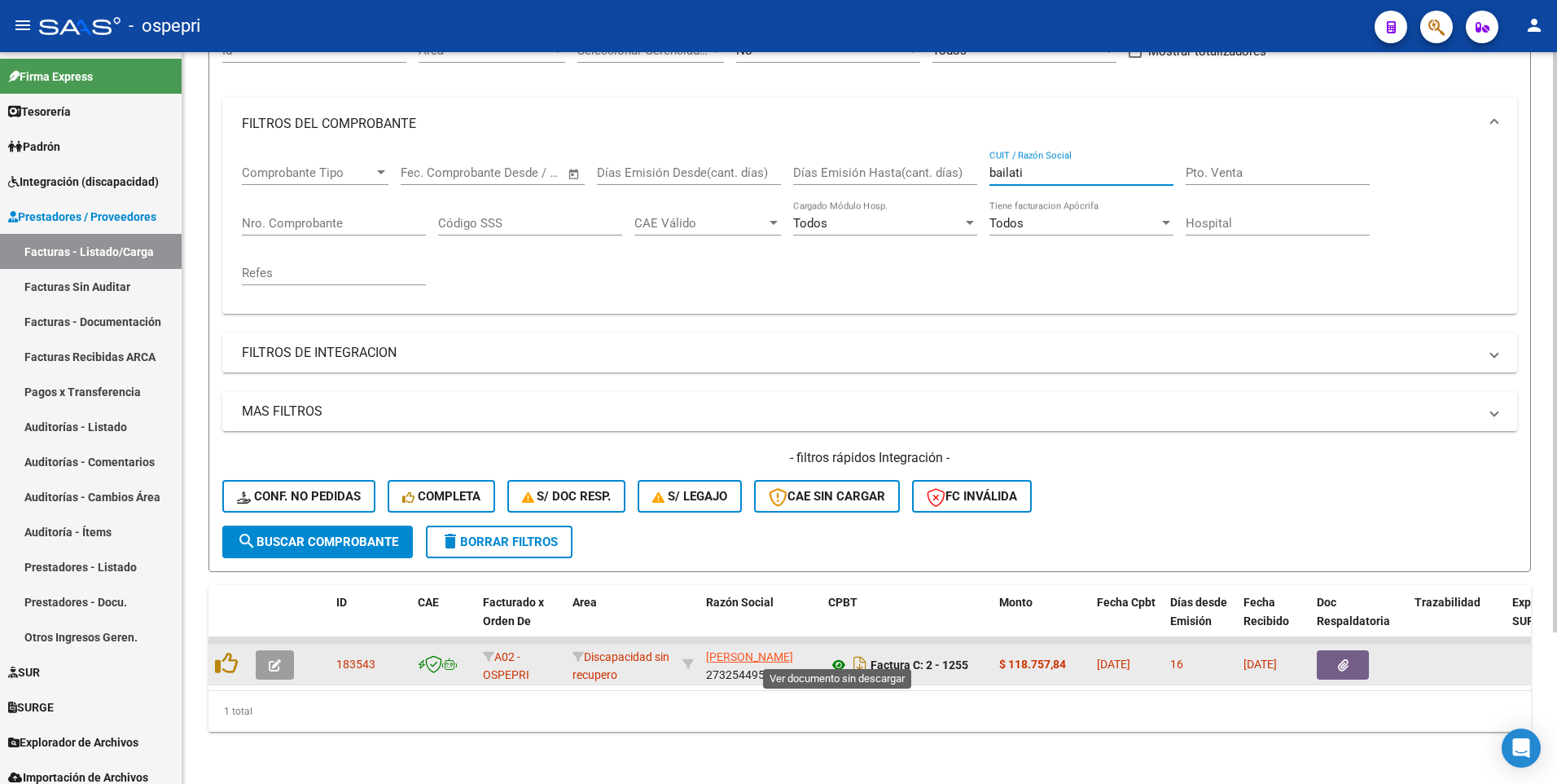
type input "bailati"
click at [844, 397] on icon at bounding box center [838, 664] width 21 height 19
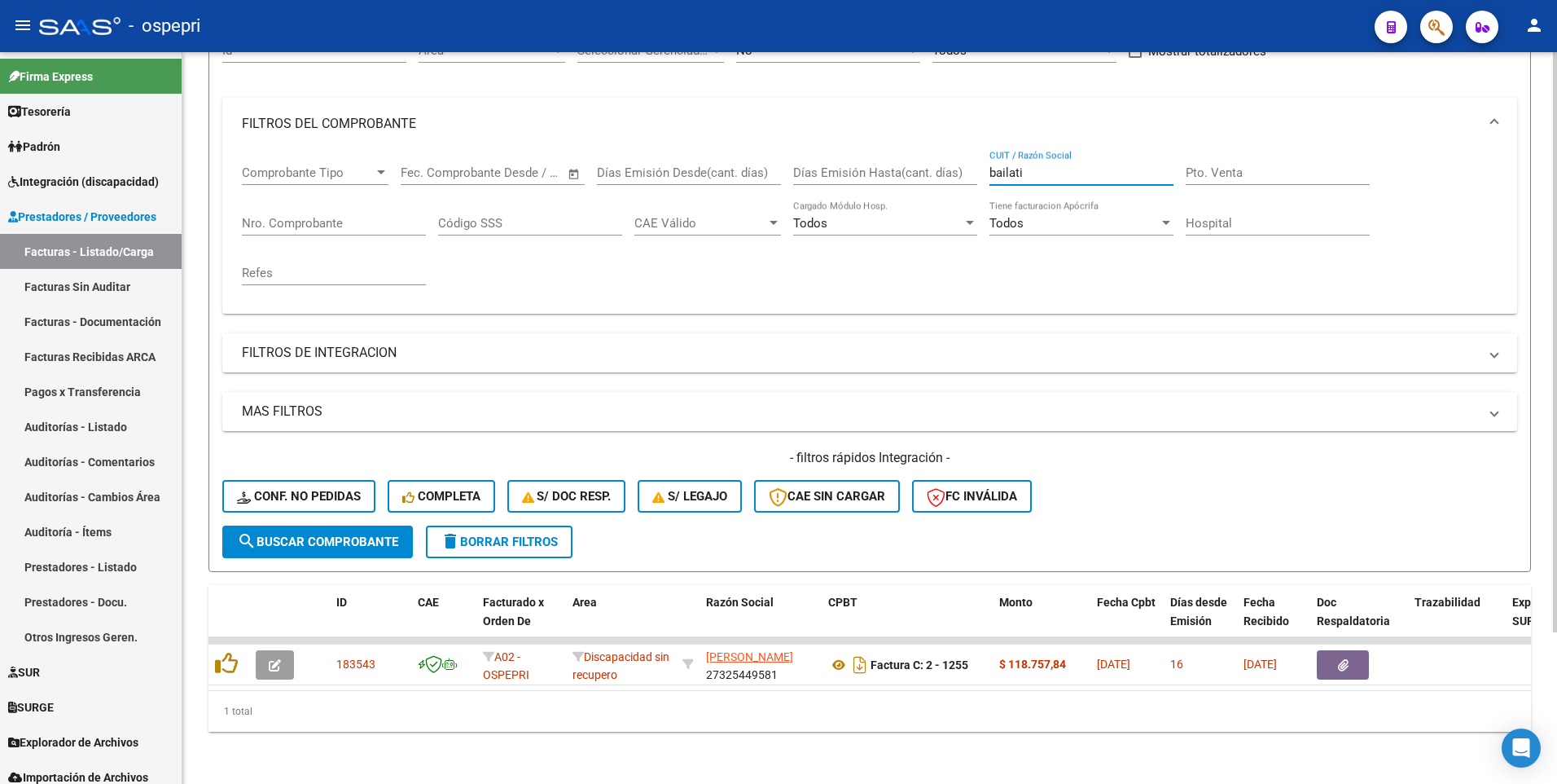
drag, startPoint x: 1055, startPoint y: 166, endPoint x: 983, endPoint y: 158, distance: 72.4
click at [983, 158] on div "Comprobante Tipo Comprobante Tipo Start date – End date Fec. Comprobante Desde …" at bounding box center [869, 225] width 1256 height 151
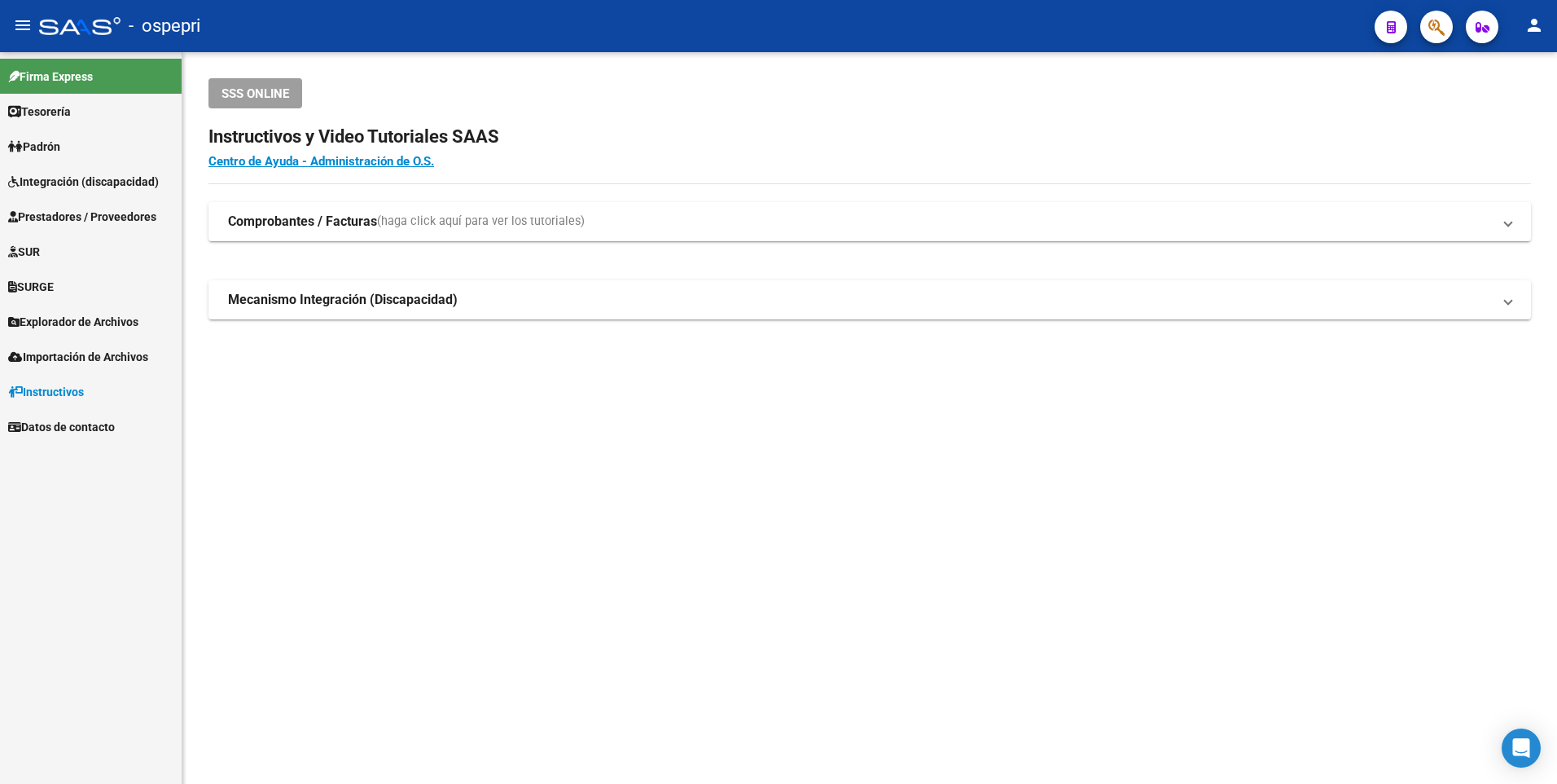
click at [108, 184] on span "Integración (discapacidad)" at bounding box center [84, 181] width 151 height 18
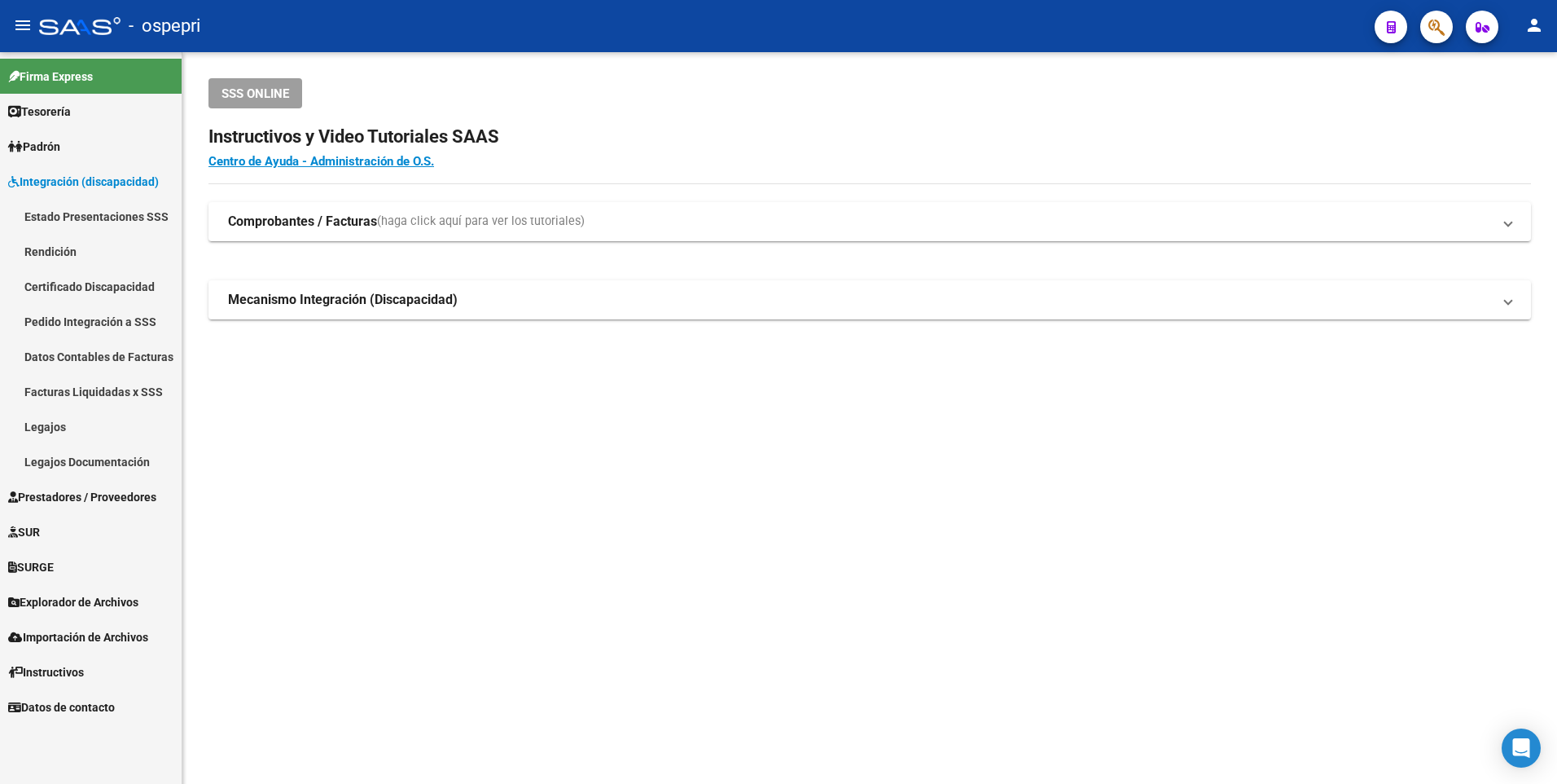
click at [99, 317] on link "Pedido Integración a SSS" at bounding box center [90, 321] width 182 height 35
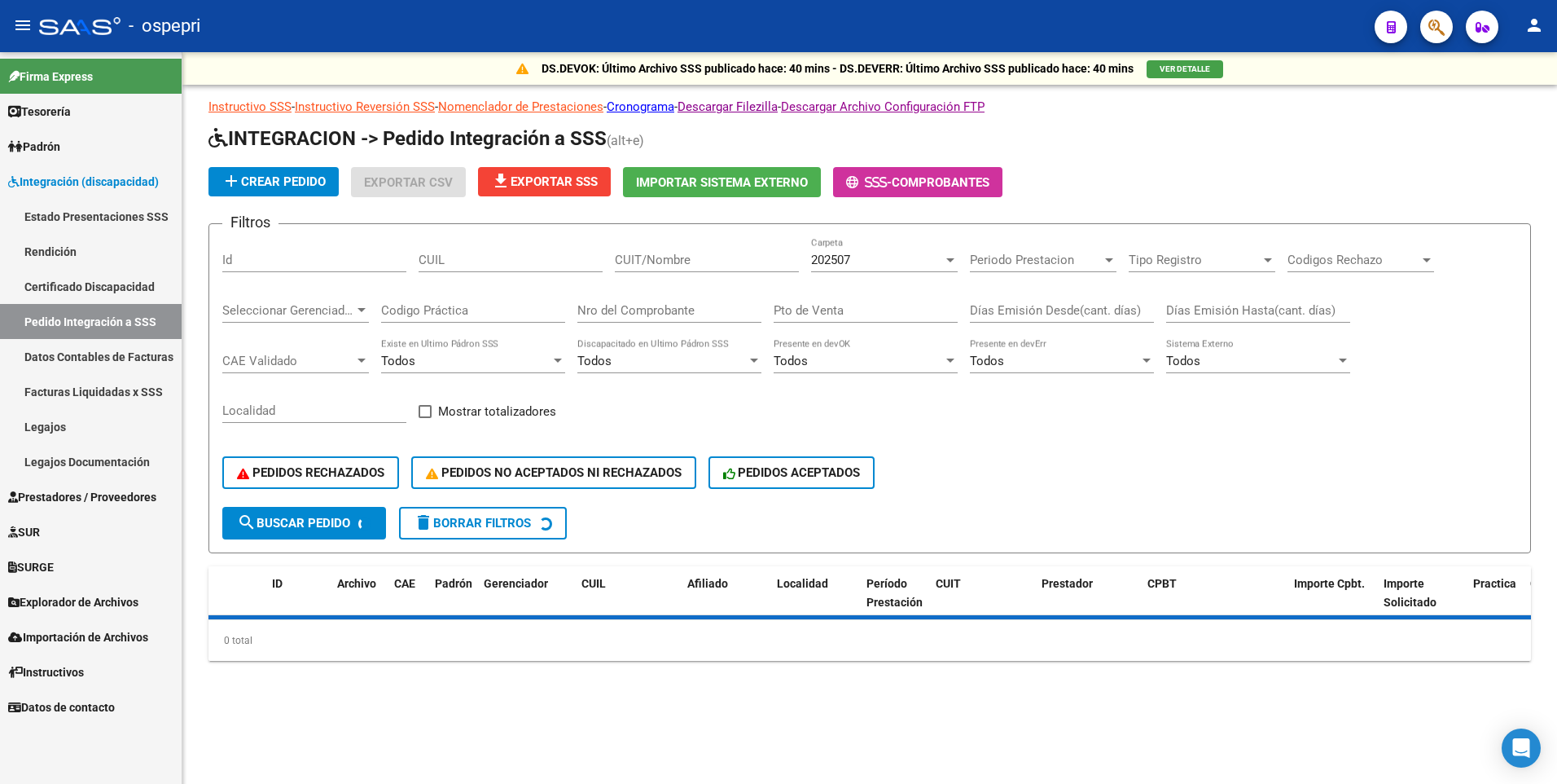
click at [664, 260] on input "CUIT/Nombre" at bounding box center [707, 260] width 184 height 14
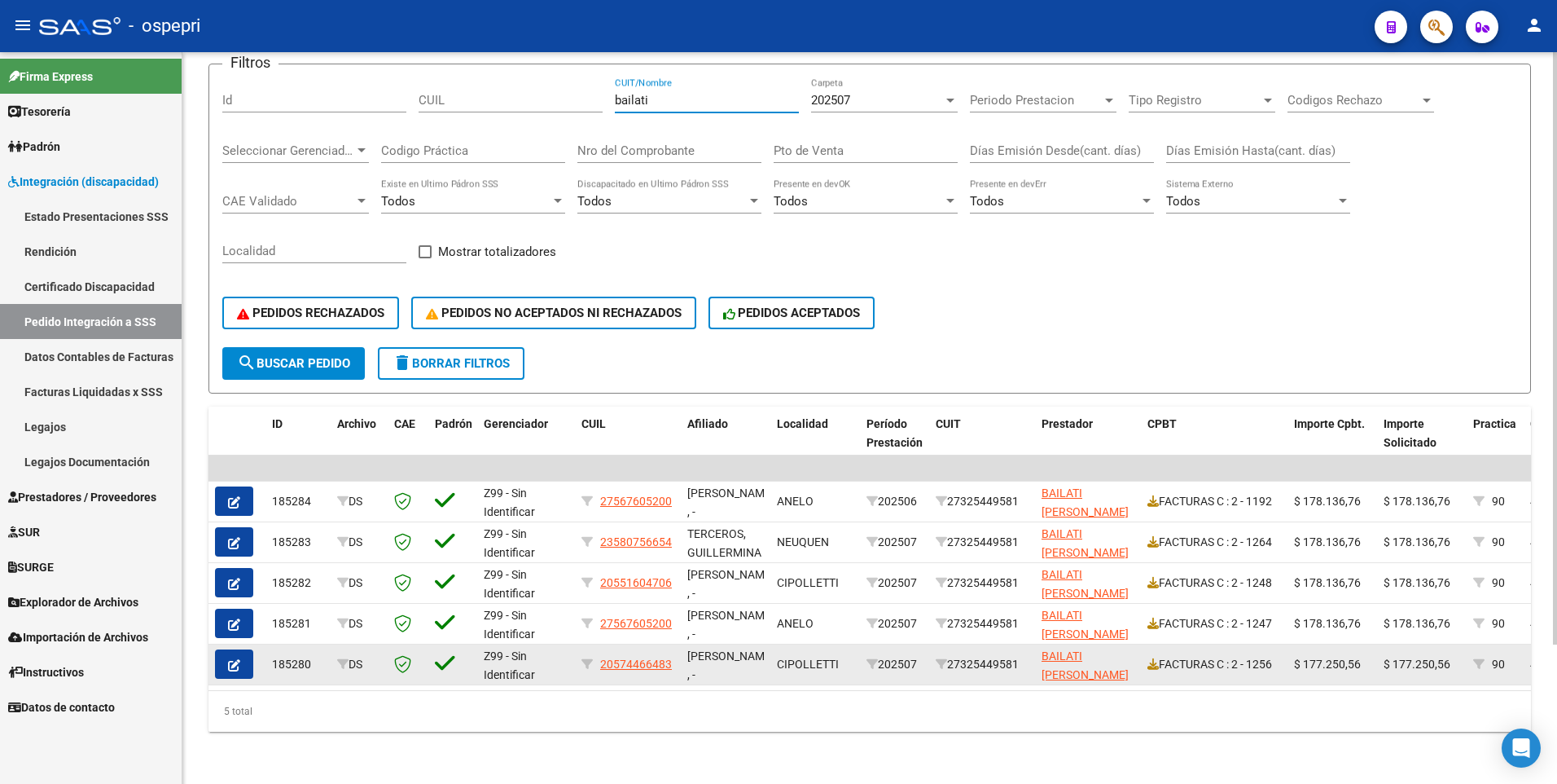
scroll to position [172, 0]
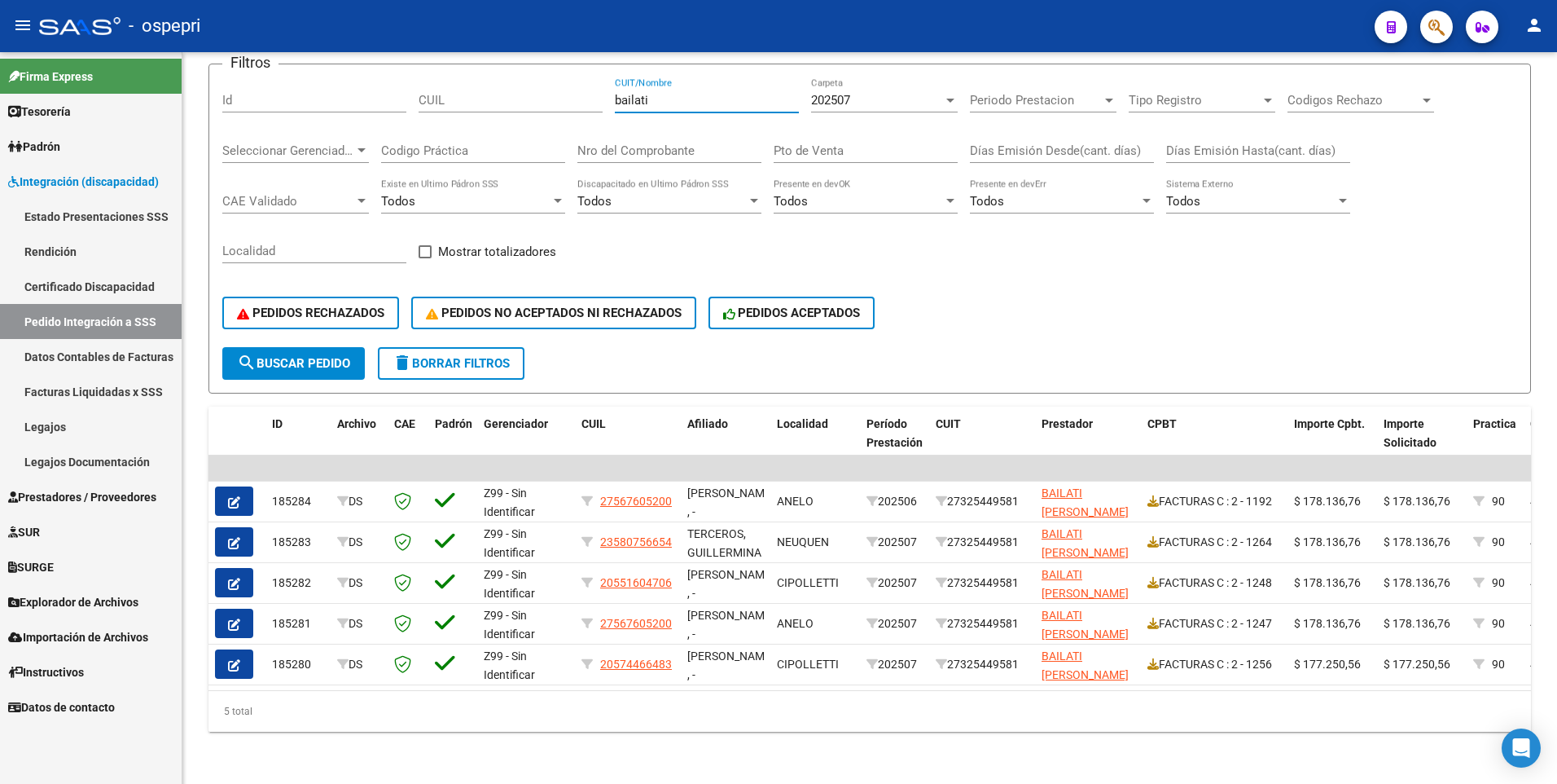
type input "bailati"
